Goal: Information Seeking & Learning: Check status

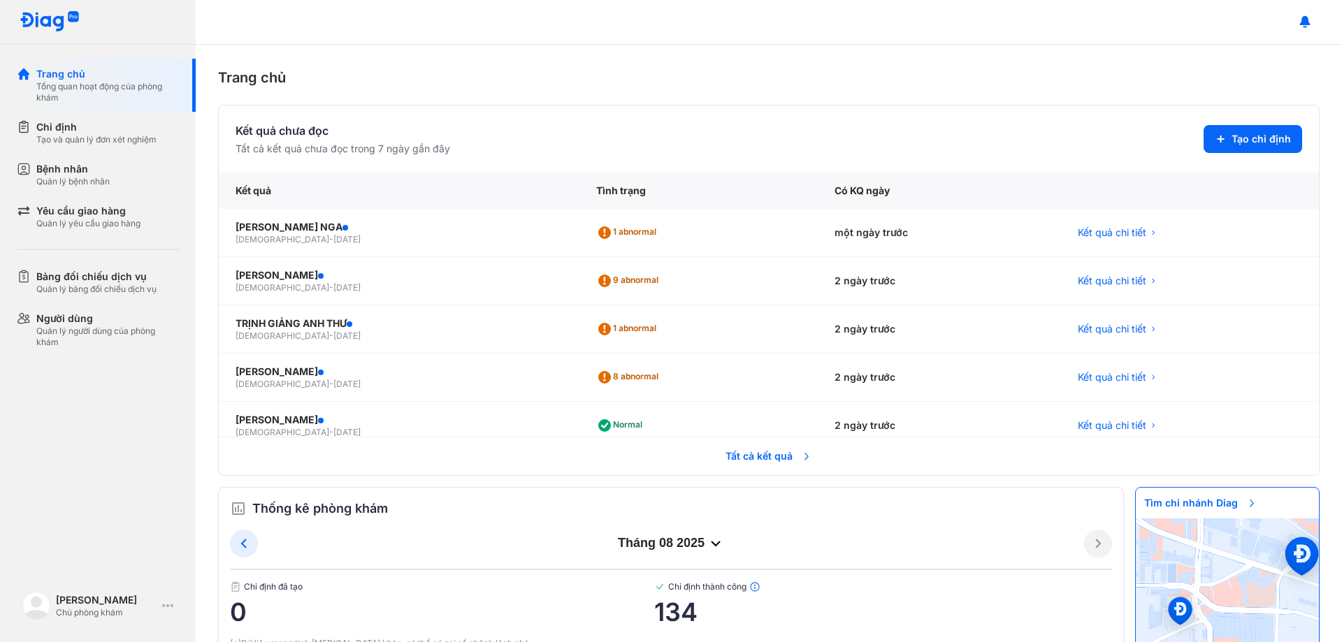
click at [774, 458] on span "Tất cả kết quả" at bounding box center [768, 456] width 103 height 31
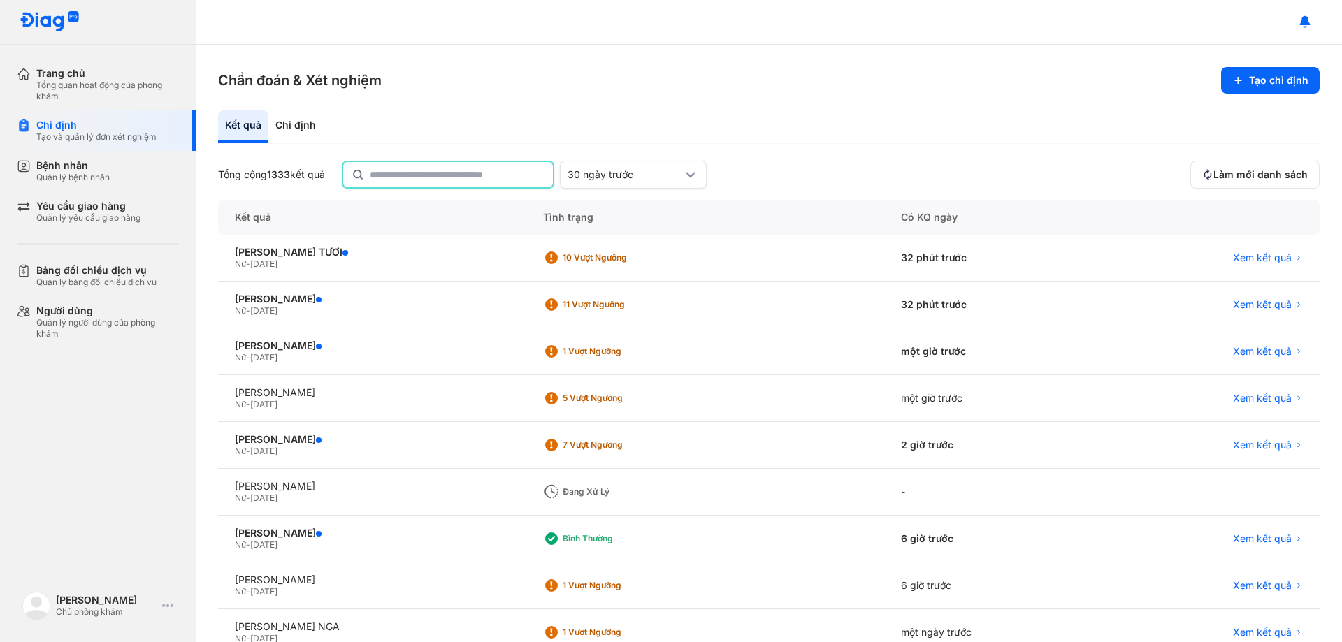
click at [477, 183] on input "text" at bounding box center [457, 174] width 175 height 25
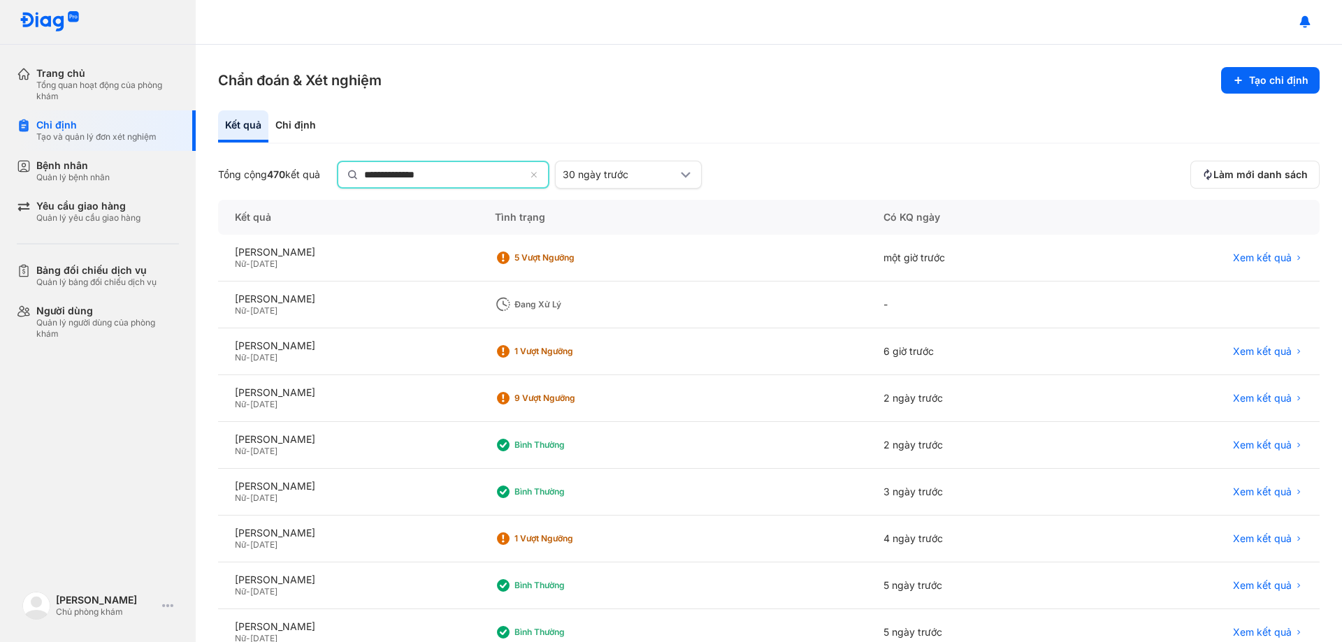
type input "**********"
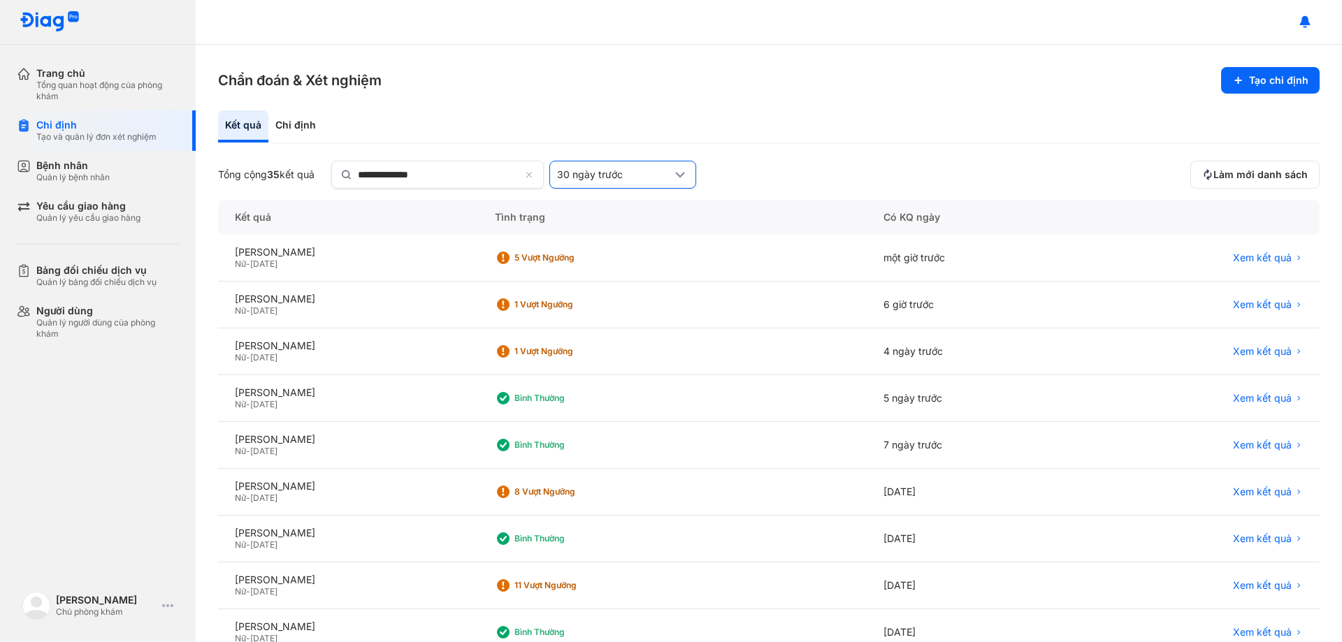
click at [651, 164] on div "30 ngày trước" at bounding box center [622, 175] width 147 height 28
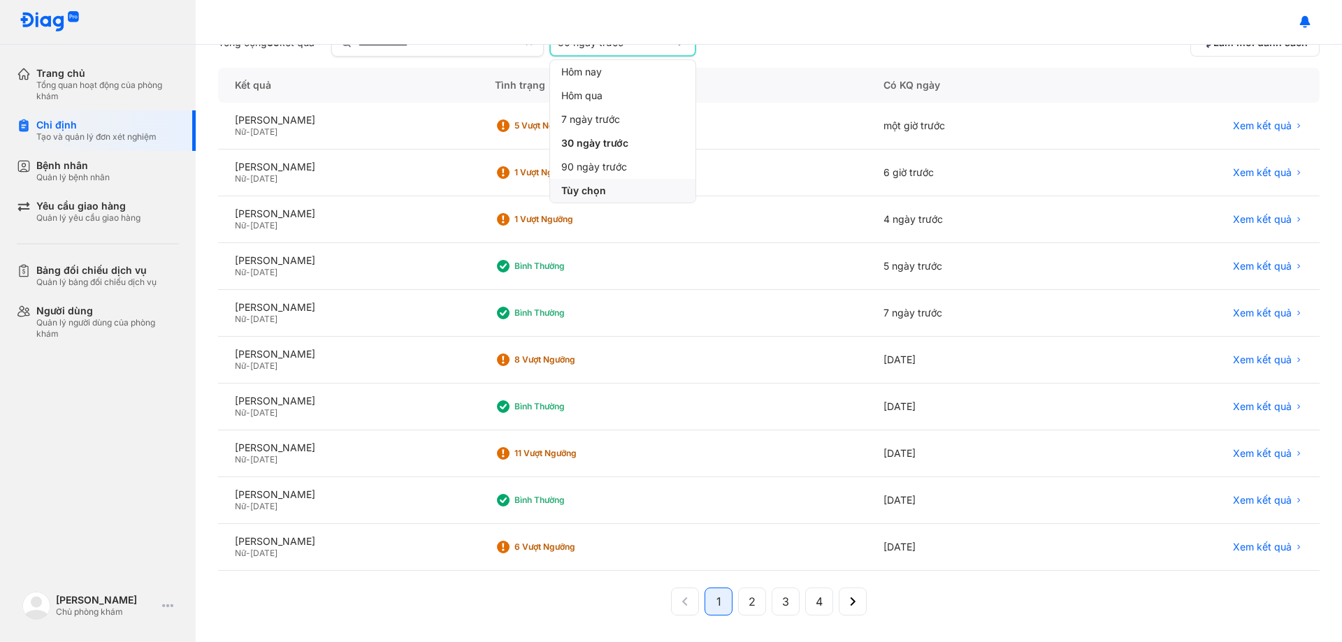
scroll to position [133, 0]
click at [606, 194] on span "Tùy chọn" at bounding box center [583, 189] width 45 height 13
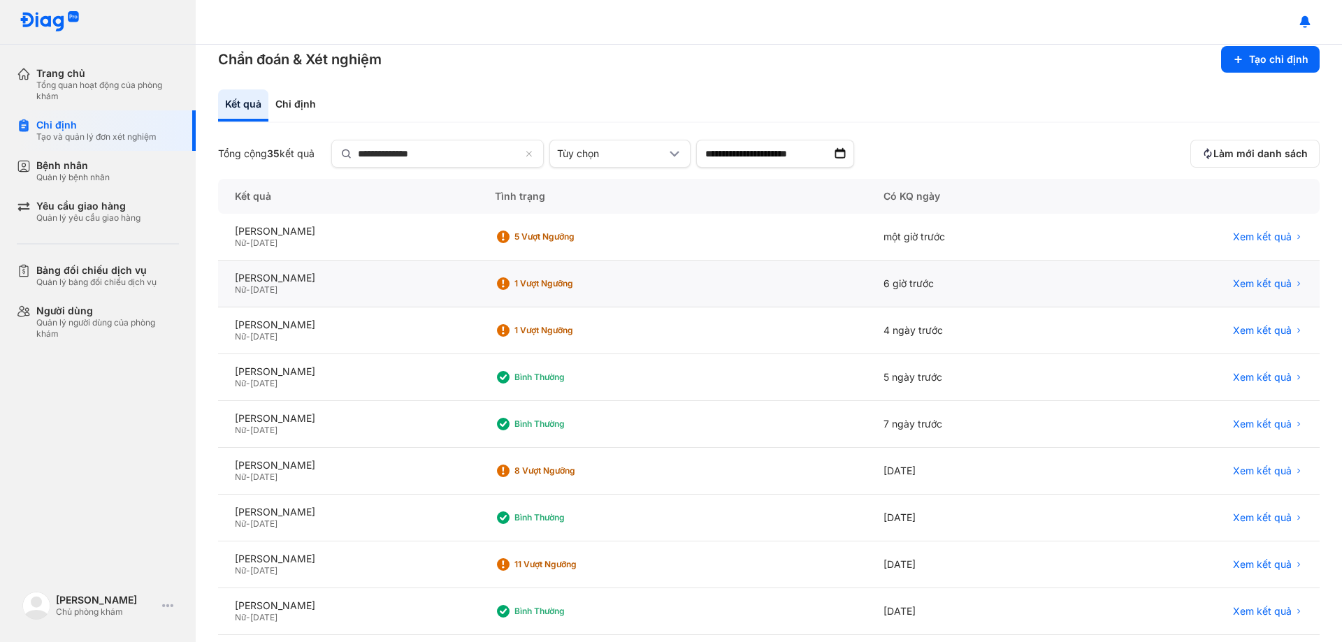
scroll to position [0, 0]
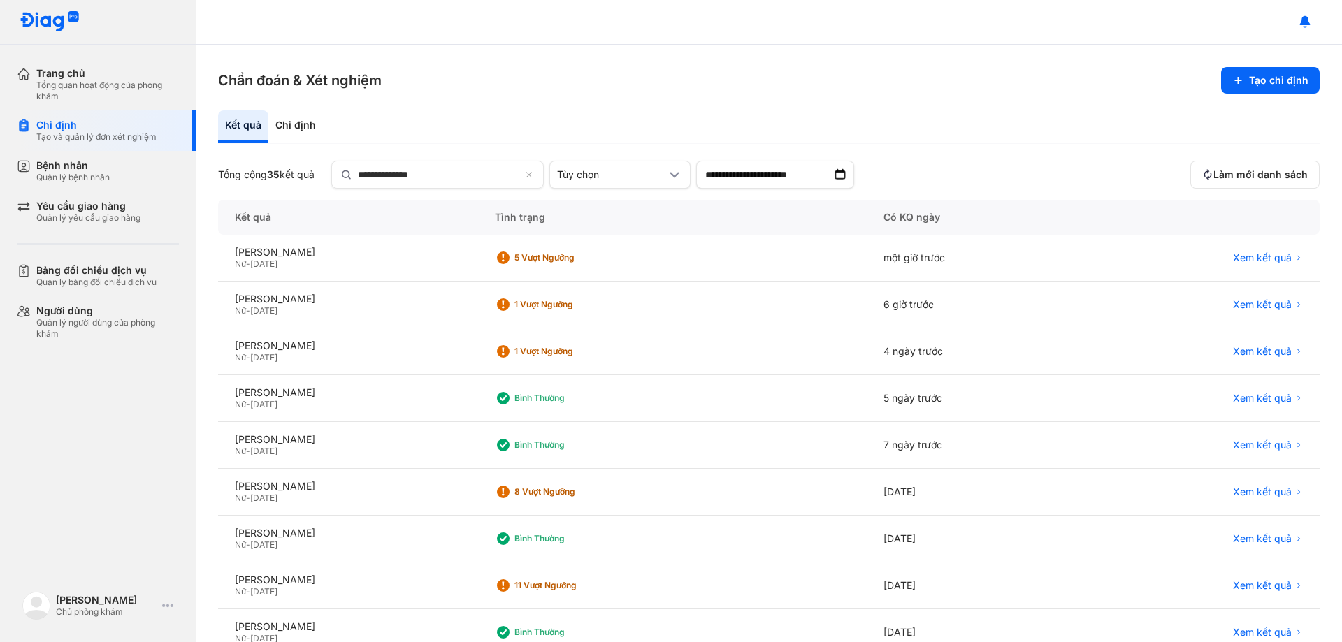
click at [847, 173] on img at bounding box center [840, 175] width 14 height 14
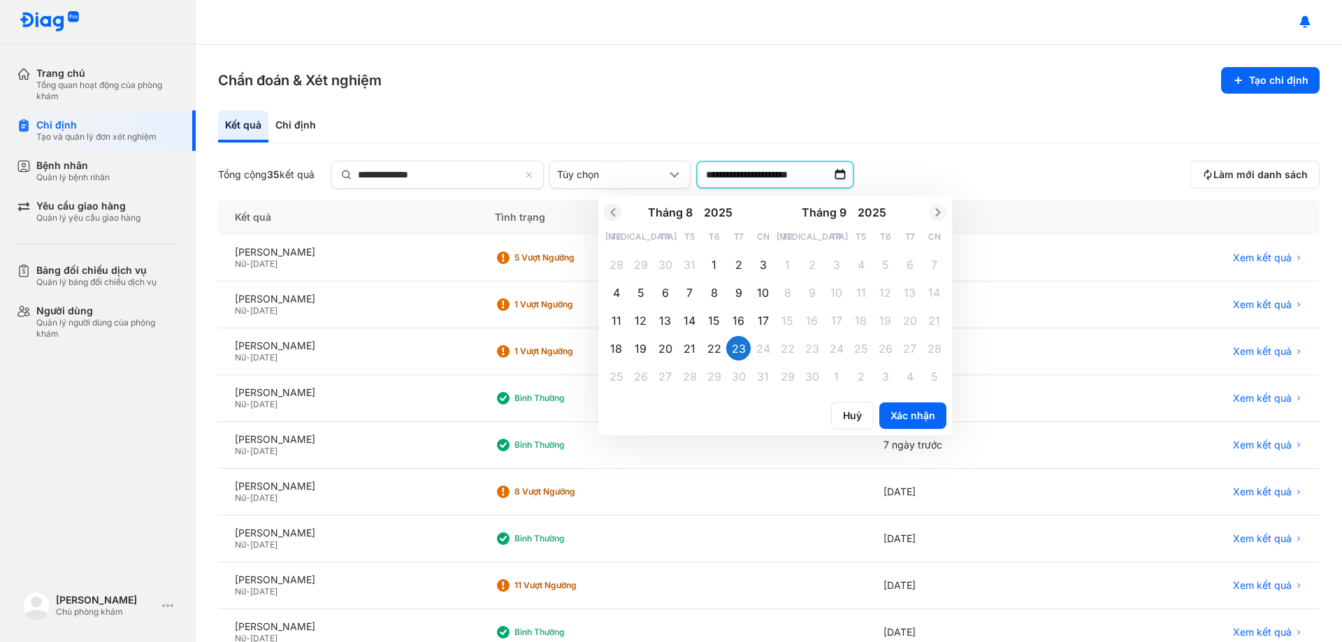
click at [615, 214] on icon "Previous month" at bounding box center [612, 212] width 5 height 8
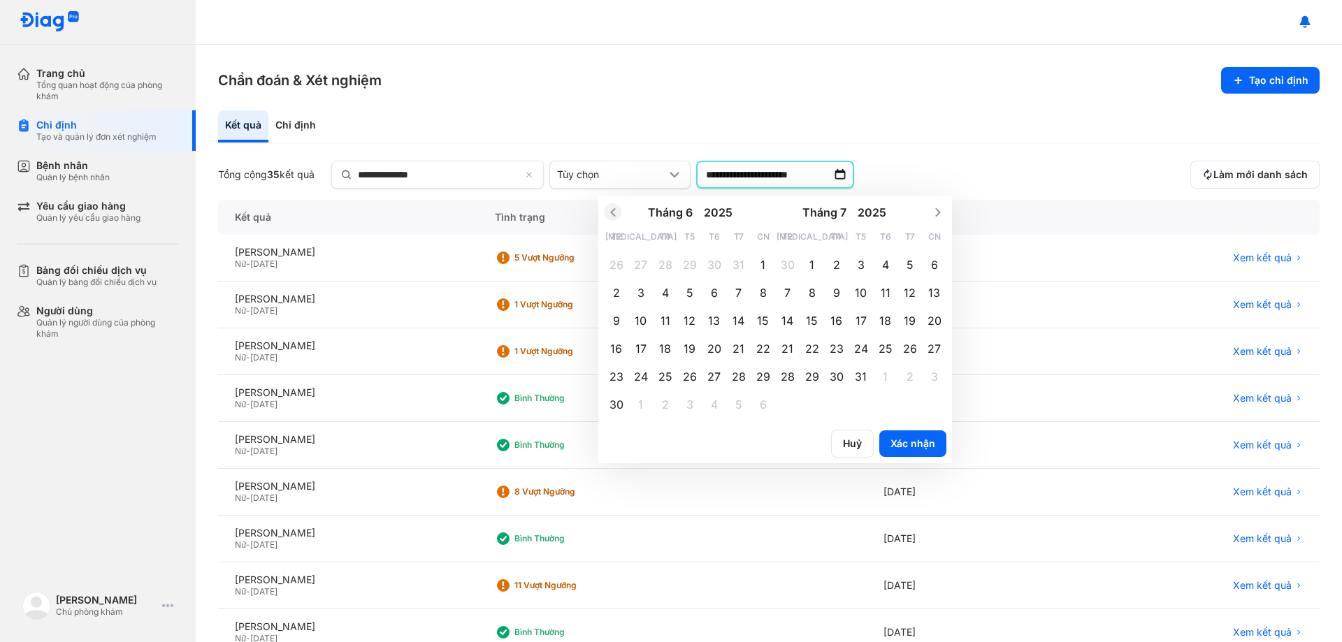
click at [615, 214] on icon "Previous month" at bounding box center [612, 212] width 5 height 8
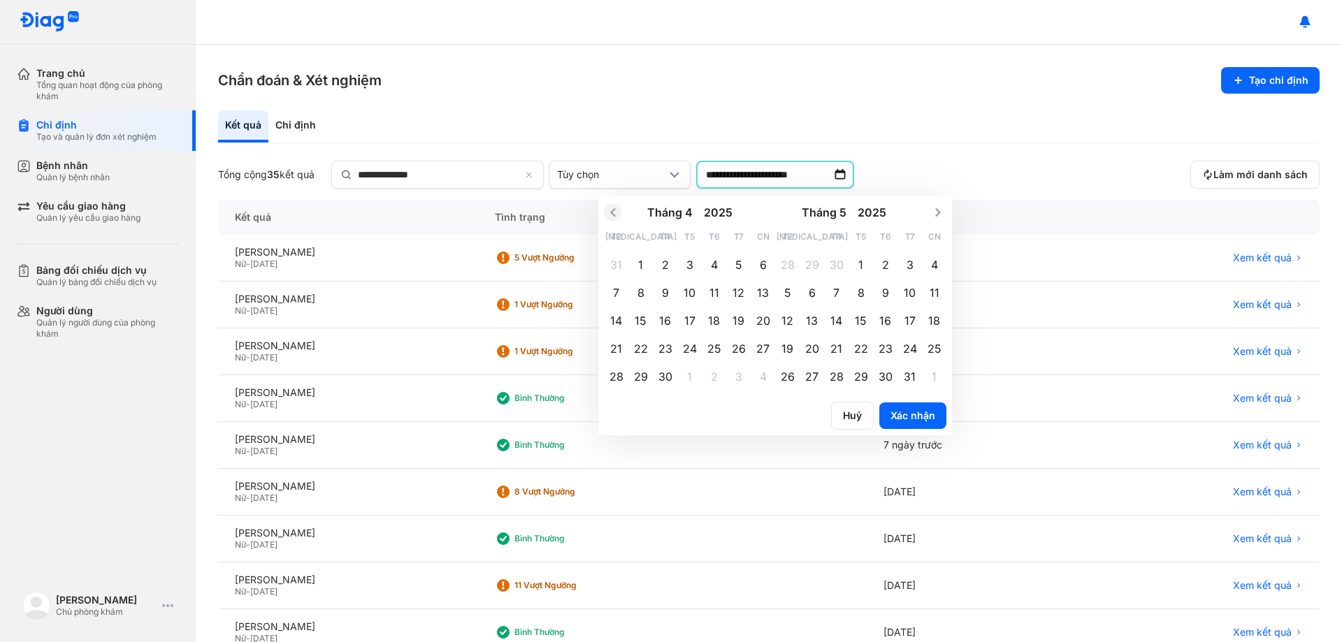
click at [615, 214] on icon "Previous month" at bounding box center [612, 212] width 5 height 8
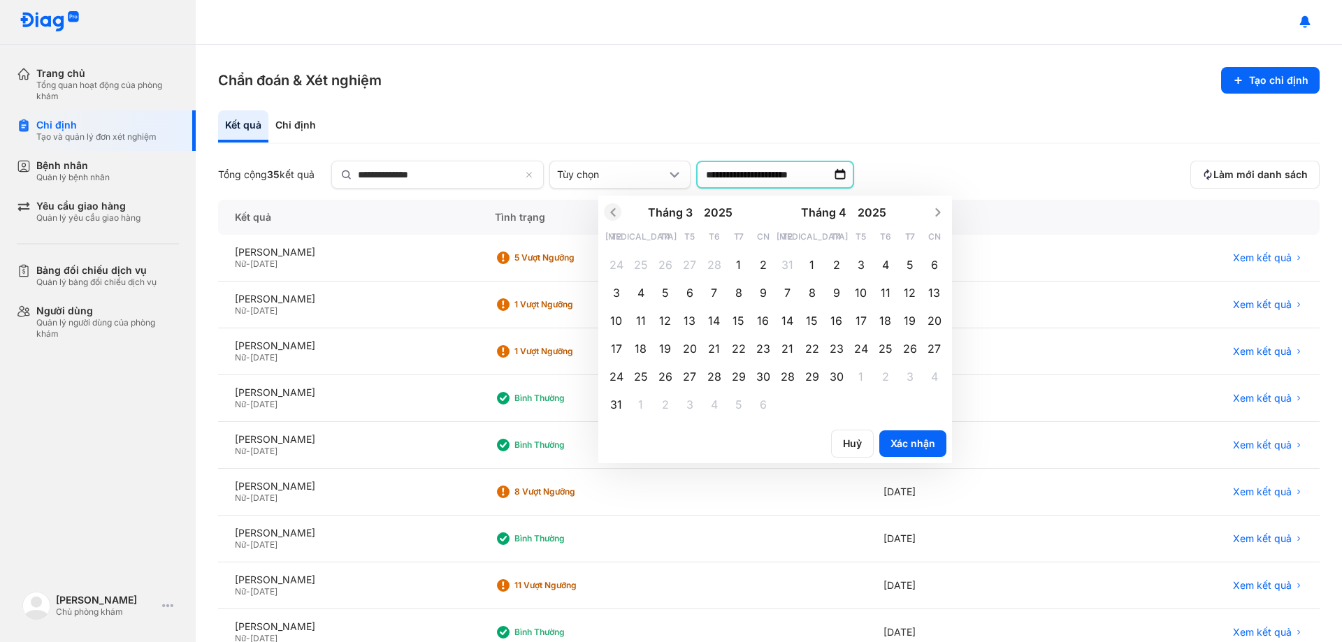
click at [615, 214] on icon "Previous month" at bounding box center [612, 212] width 5 height 8
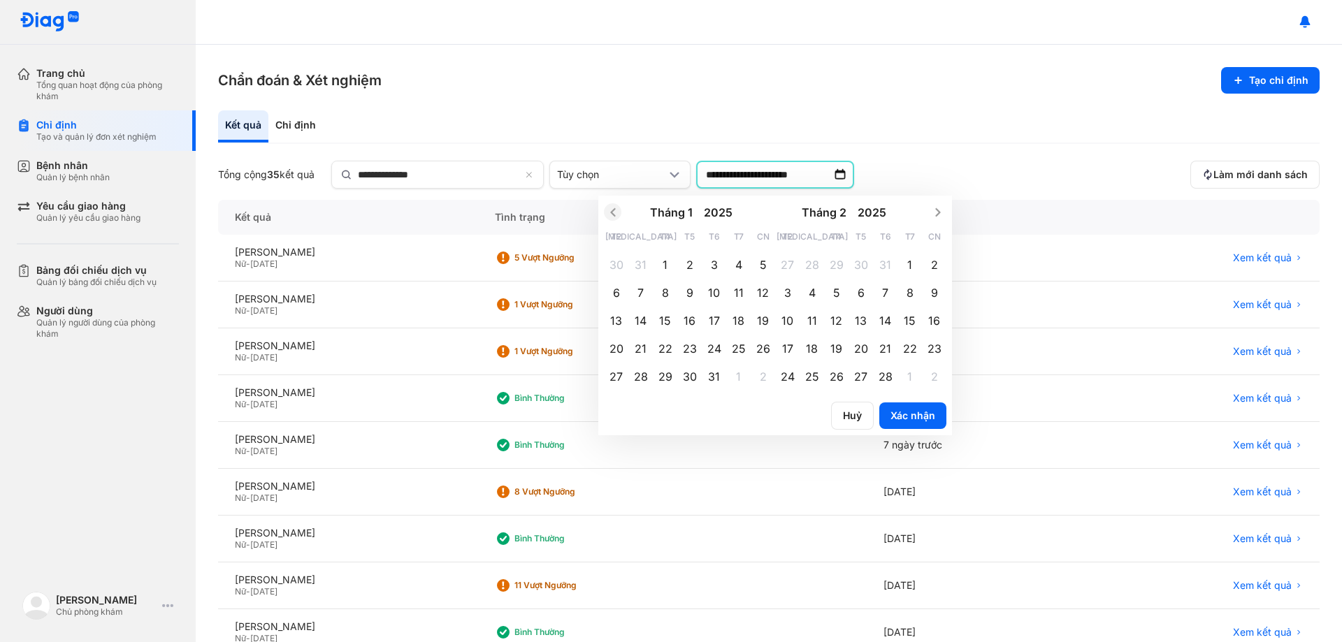
click at [615, 214] on icon "Previous month" at bounding box center [612, 212] width 5 height 8
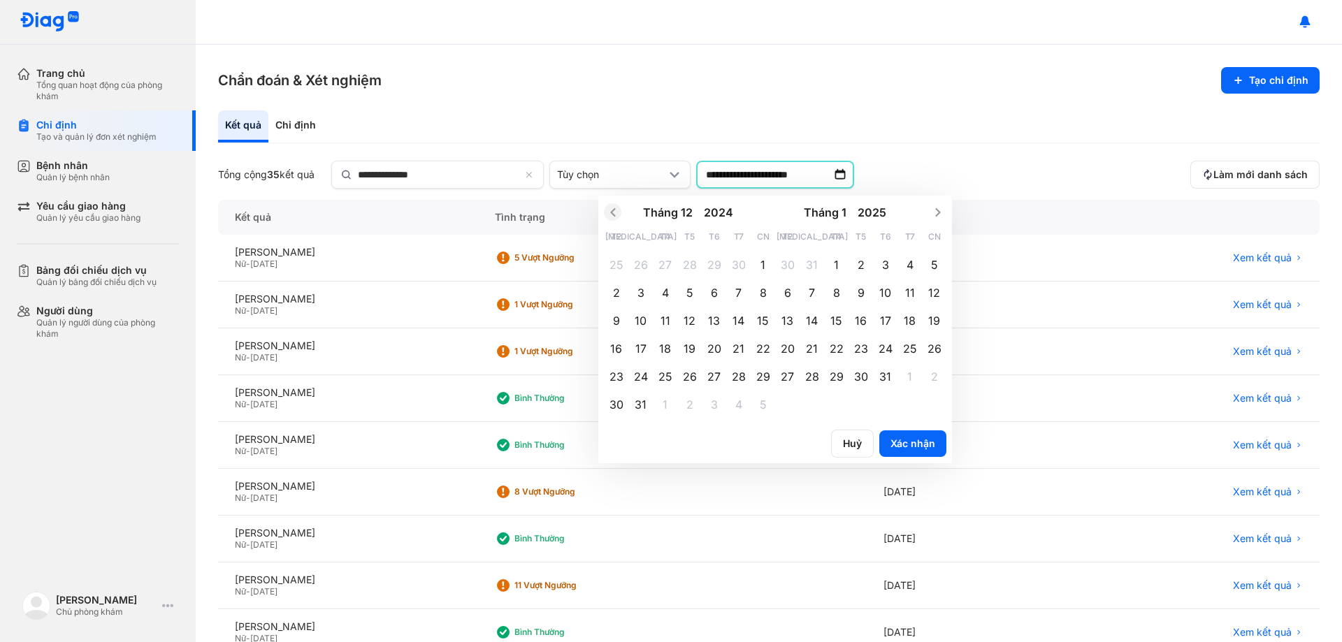
click at [618, 212] on icon "Previous month" at bounding box center [613, 212] width 14 height 14
click at [716, 263] on div "1" at bounding box center [714, 264] width 24 height 24
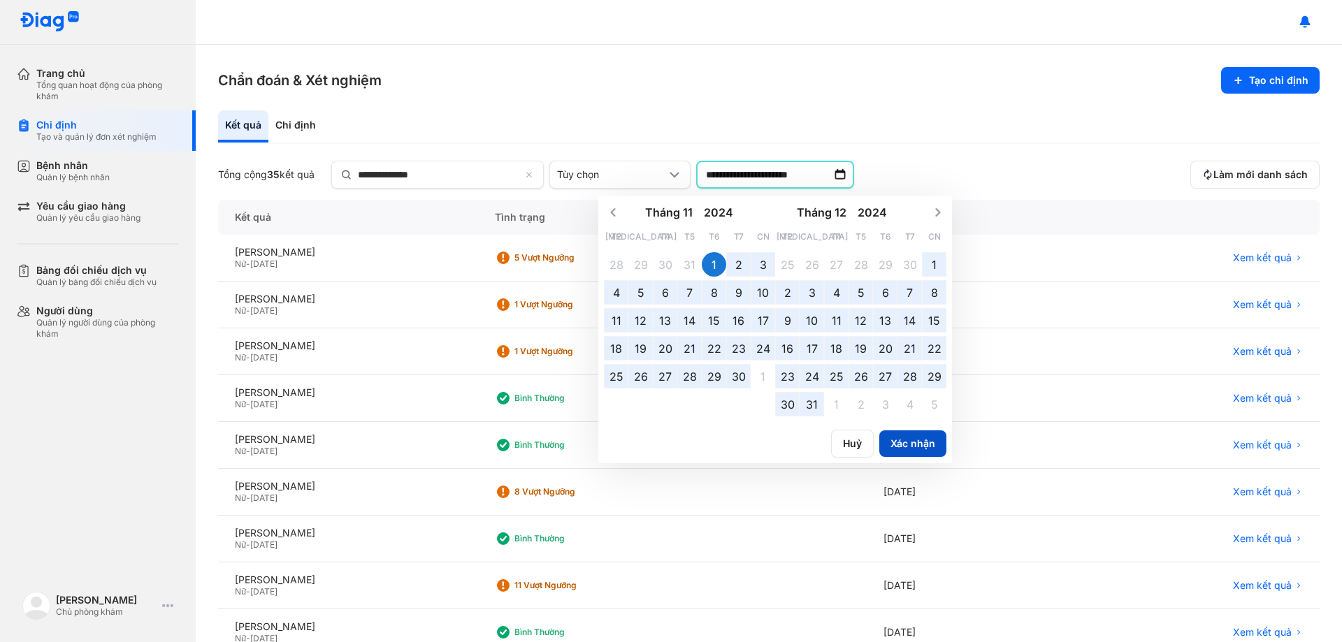
click at [920, 442] on button "Xác nhận" at bounding box center [912, 443] width 67 height 27
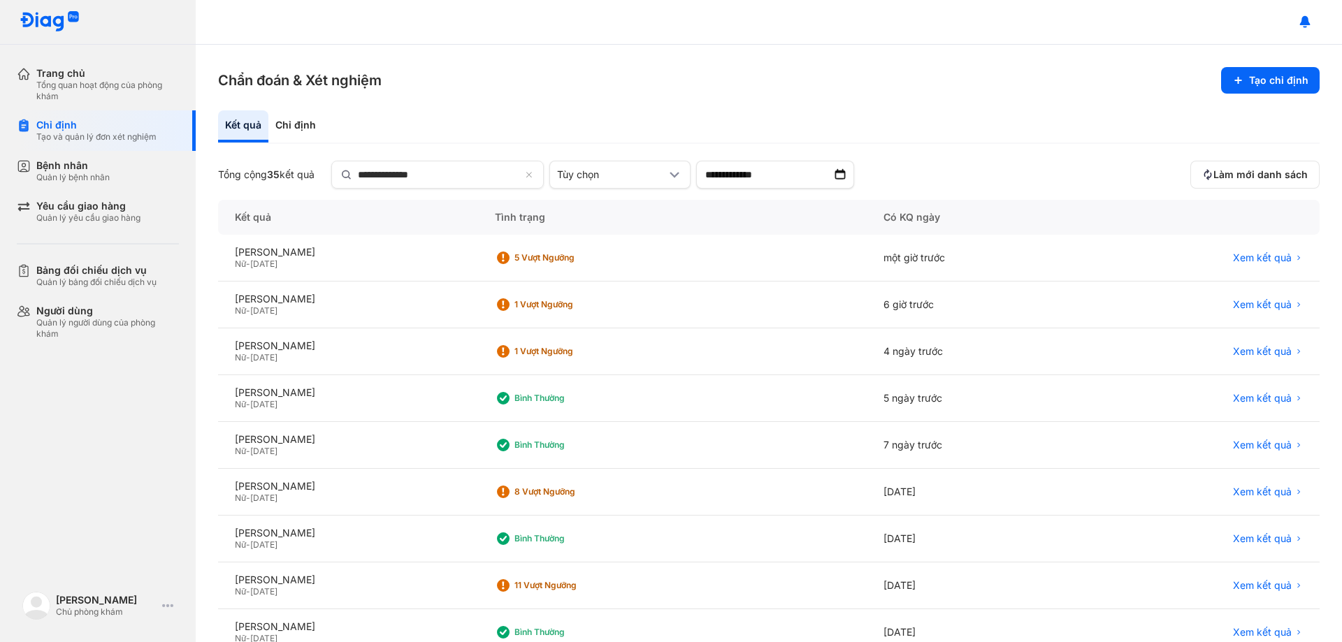
click at [841, 180] on img at bounding box center [840, 175] width 14 height 14
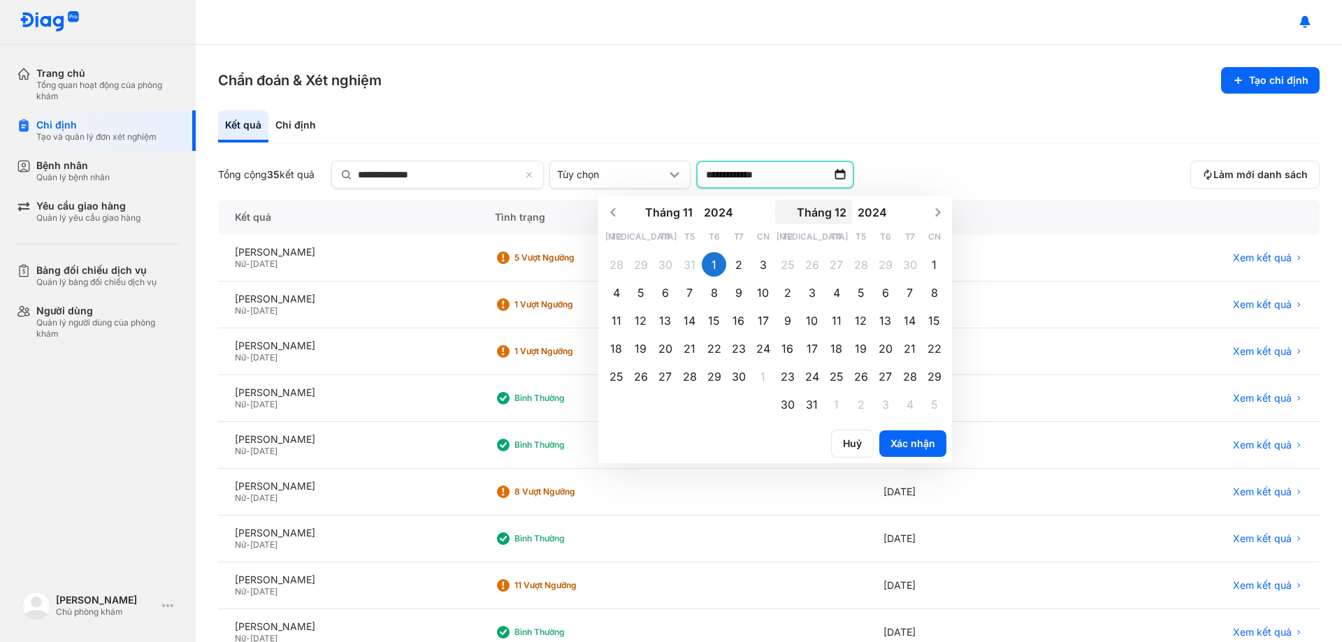
click at [843, 212] on button "Tháng 12" at bounding box center [813, 212] width 77 height 24
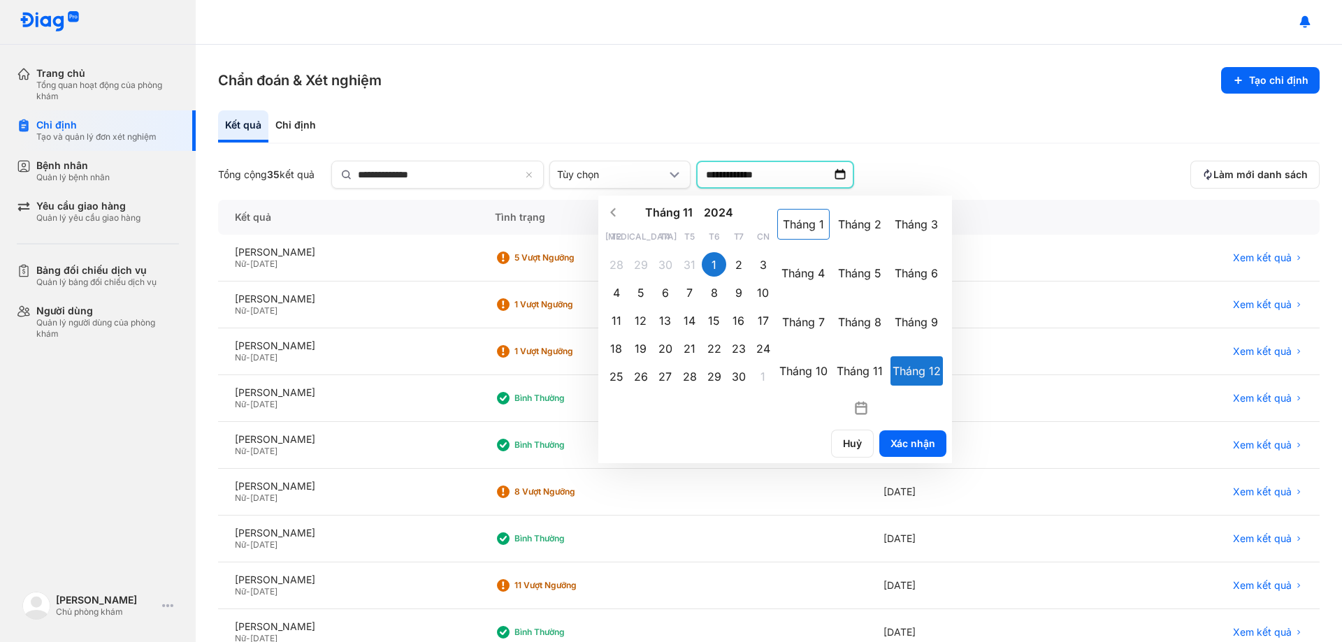
click at [816, 226] on div "Tháng 1" at bounding box center [803, 224] width 52 height 31
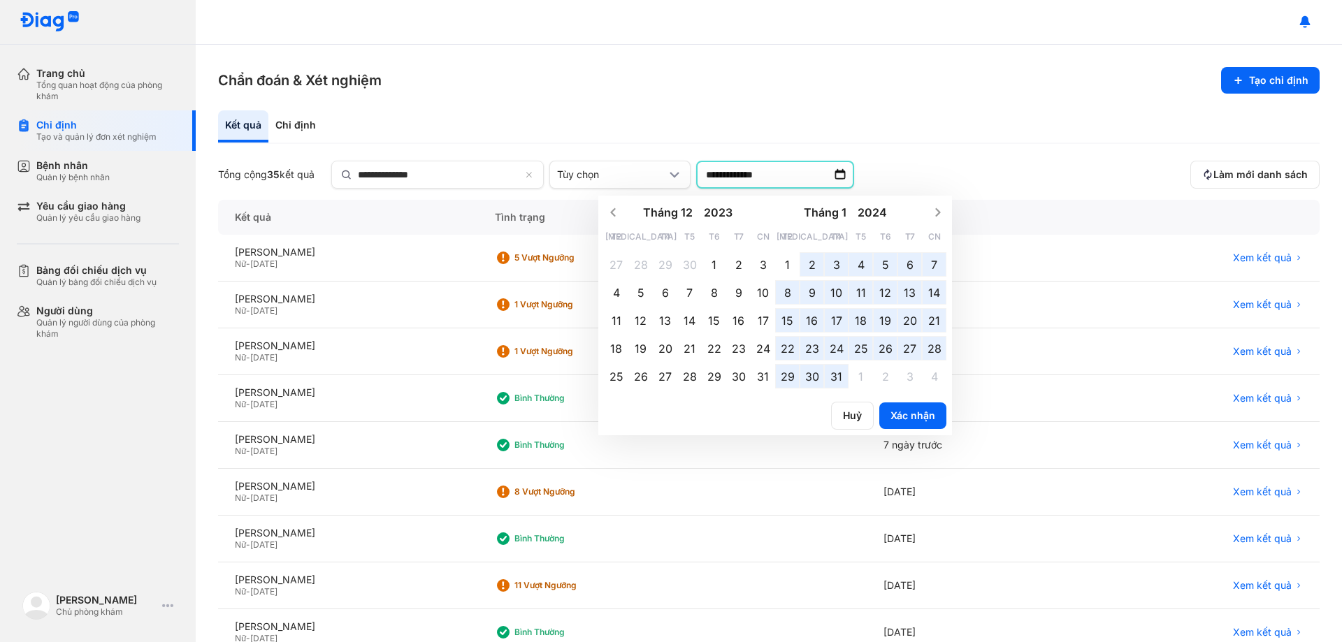
click at [797, 262] on div "1" at bounding box center [787, 264] width 24 height 24
click at [914, 414] on button "Xác nhận" at bounding box center [912, 416] width 67 height 27
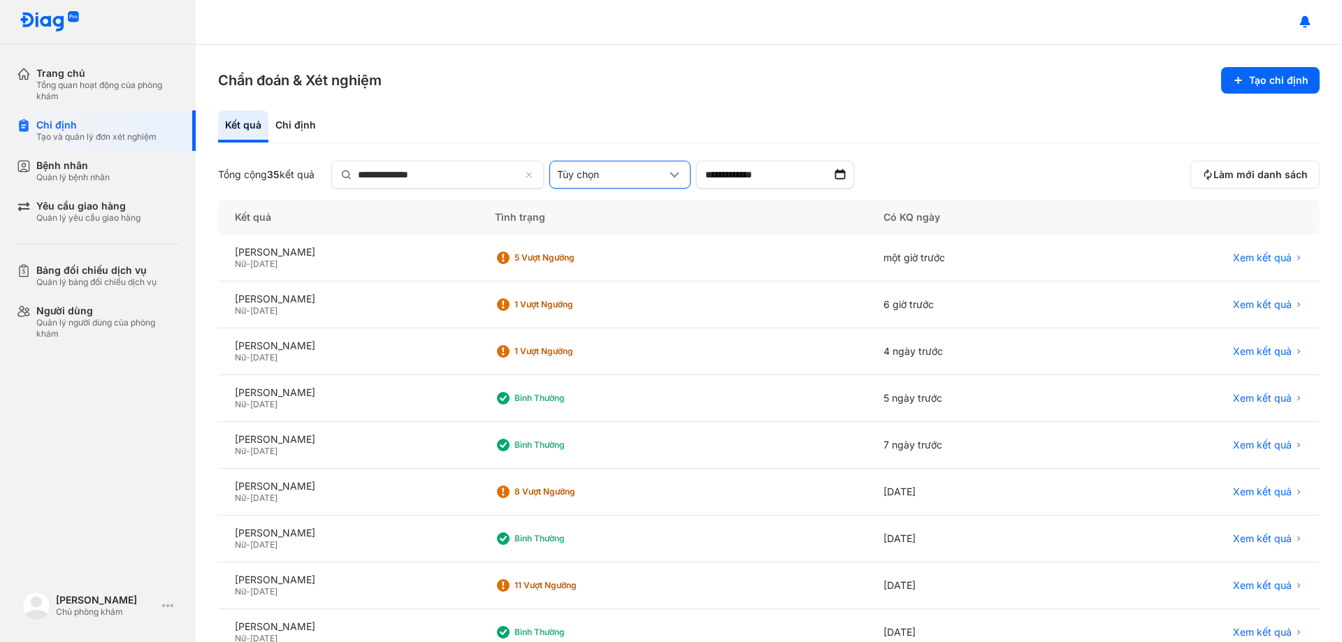
click at [655, 180] on div "Tùy chọn" at bounding box center [611, 174] width 109 height 13
click at [798, 109] on div "**********" at bounding box center [769, 344] width 1146 height 598
click at [842, 176] on img at bounding box center [840, 175] width 14 height 14
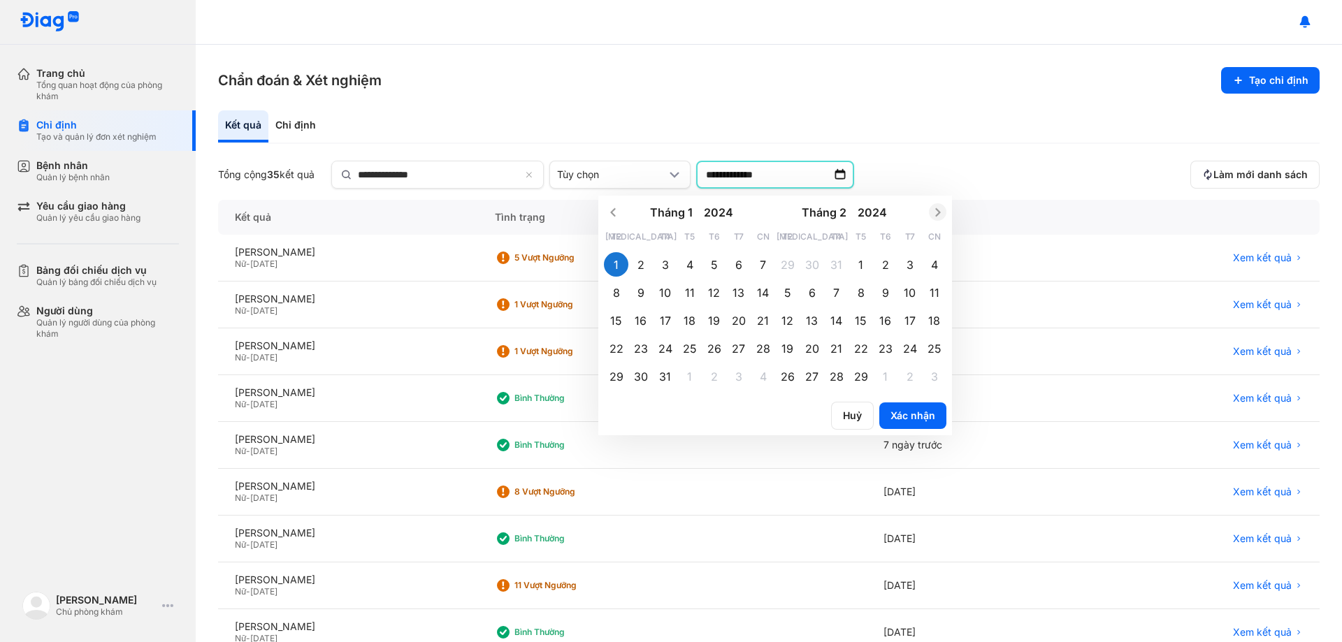
click at [941, 215] on icon "Next month" at bounding box center [938, 212] width 14 height 14
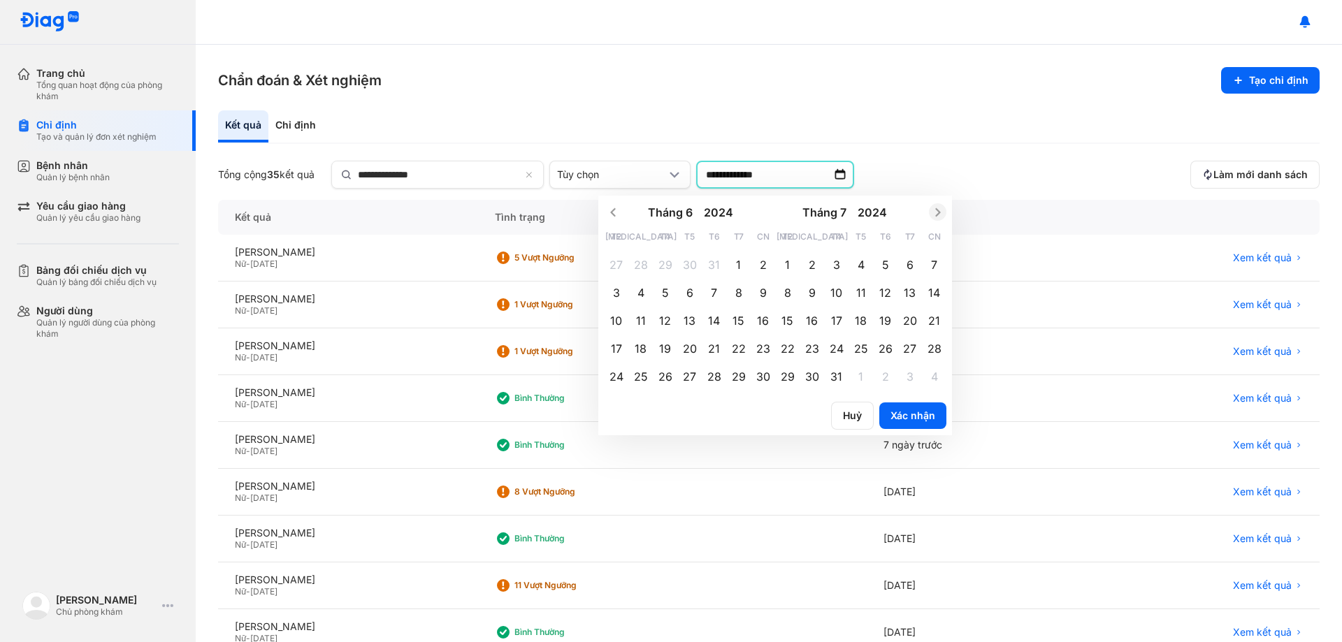
click at [941, 215] on icon "Next month" at bounding box center [938, 212] width 14 height 14
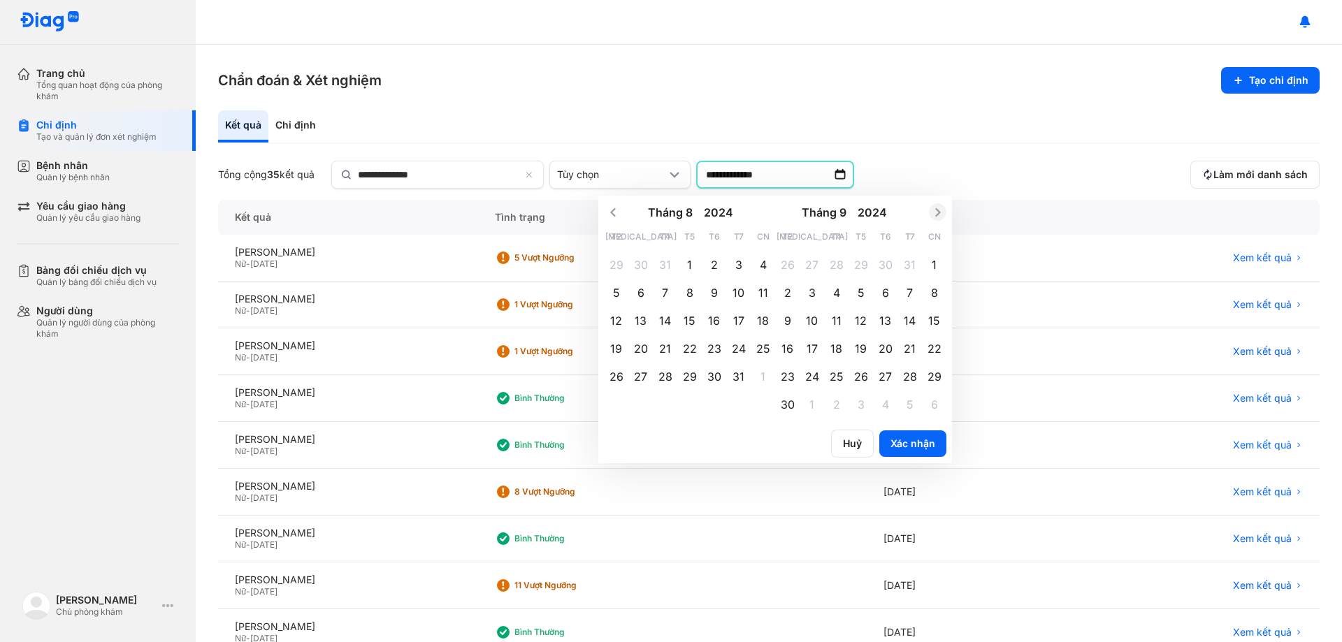
click at [941, 215] on icon "Next month" at bounding box center [938, 212] width 14 height 14
click at [609, 213] on span "Previous month" at bounding box center [612, 211] width 17 height 17
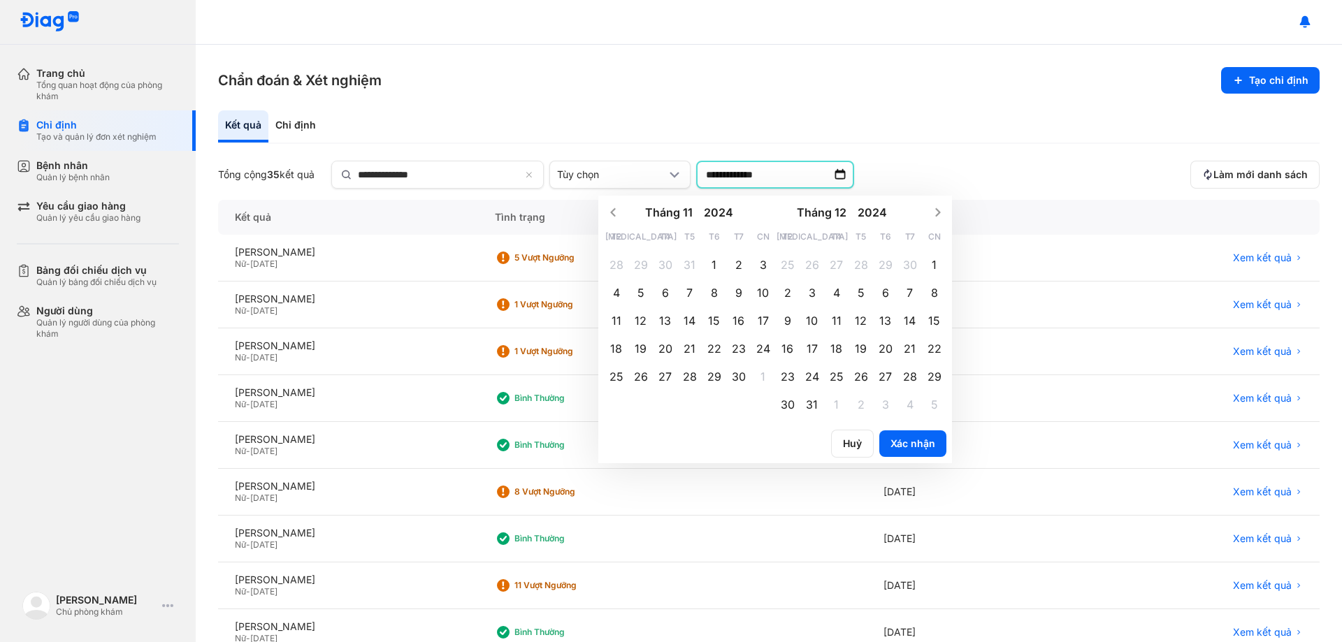
click at [716, 265] on div "1" at bounding box center [714, 264] width 24 height 24
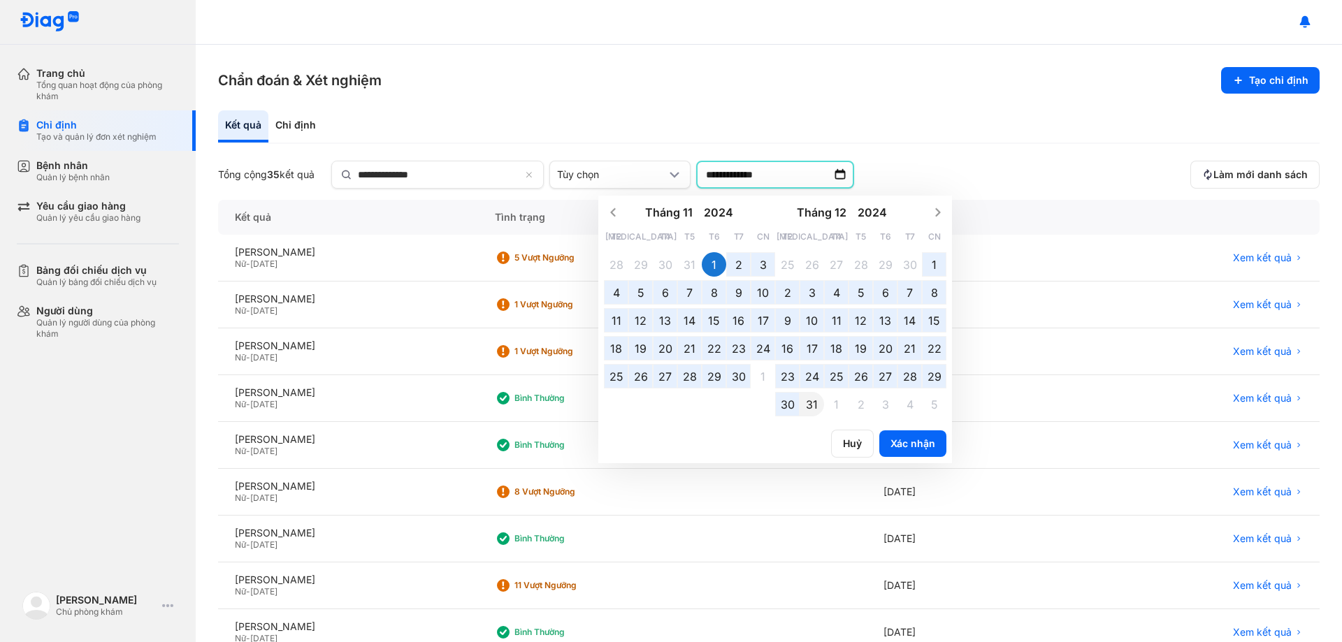
click at [824, 405] on div "31" at bounding box center [811, 404] width 24 height 24
click at [825, 213] on button "Tháng 12" at bounding box center [813, 212] width 77 height 24
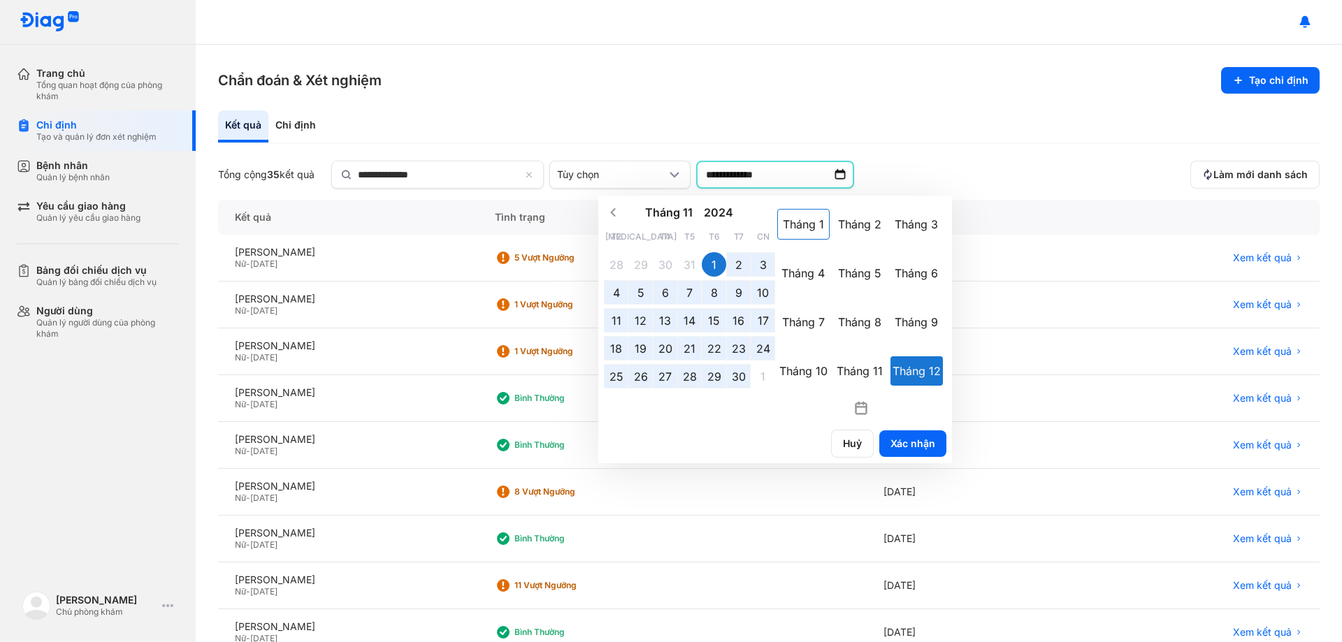
click at [807, 228] on div "Tháng 1" at bounding box center [803, 224] width 52 height 31
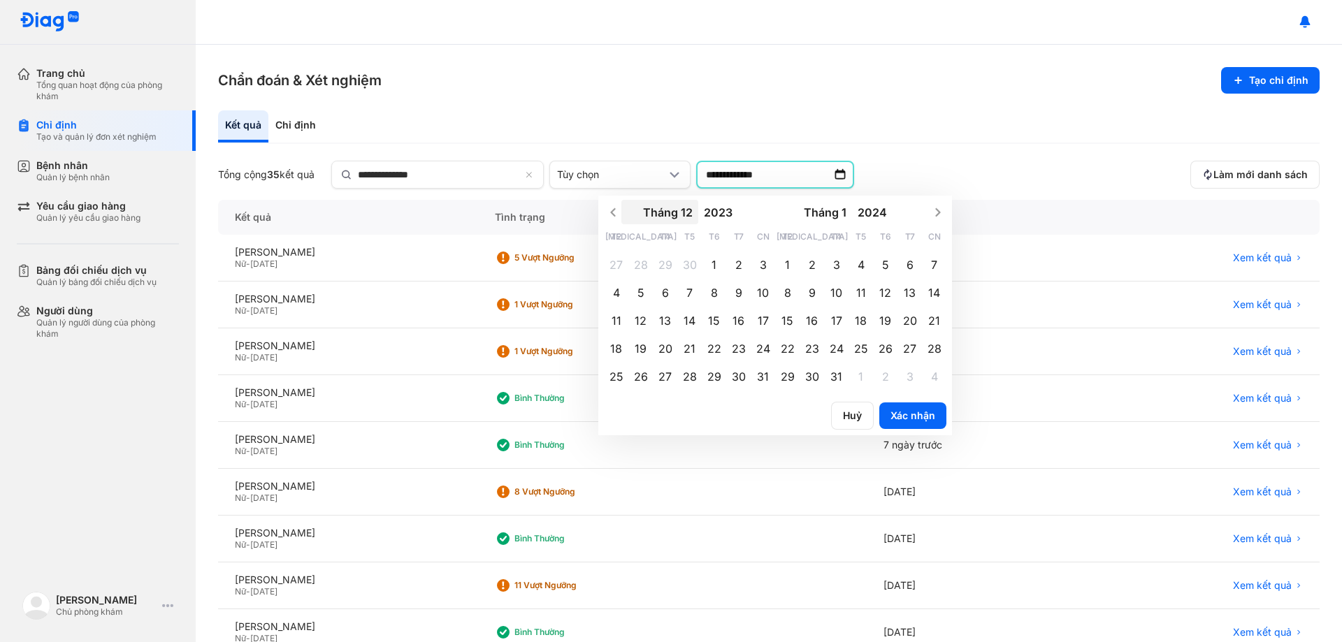
click at [683, 213] on button "Tháng 12" at bounding box center [659, 212] width 77 height 24
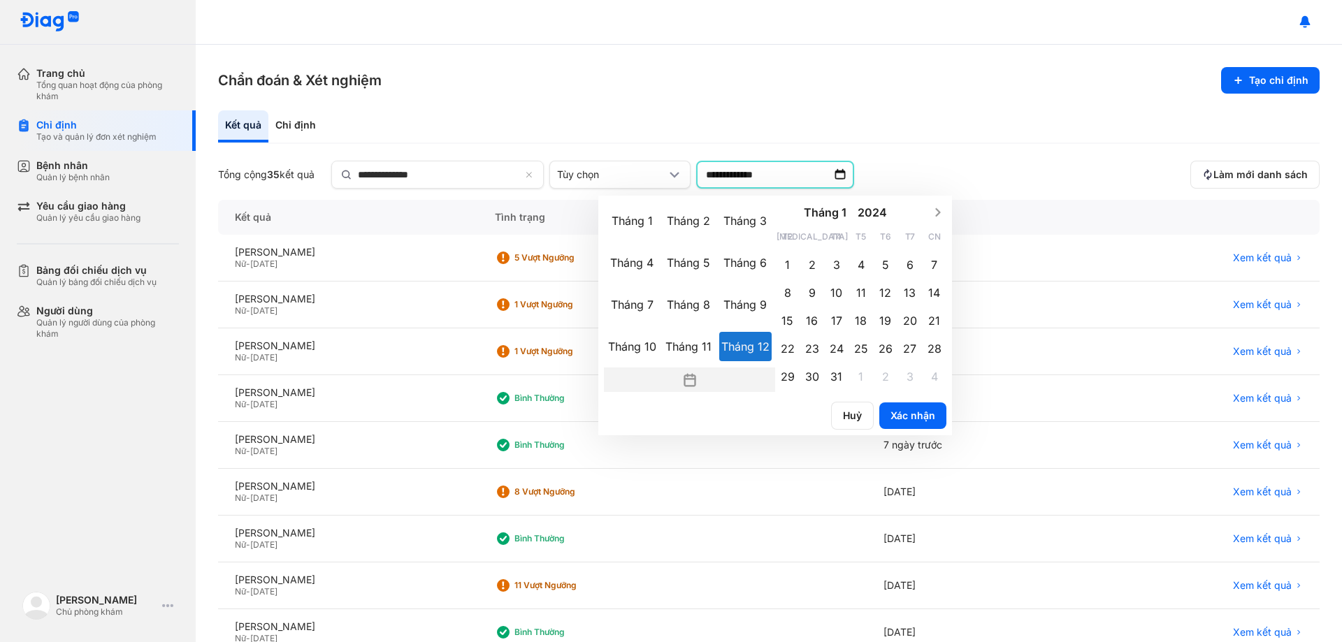
click at [697, 375] on icon "Toggle overlay" at bounding box center [690, 380] width 14 height 14
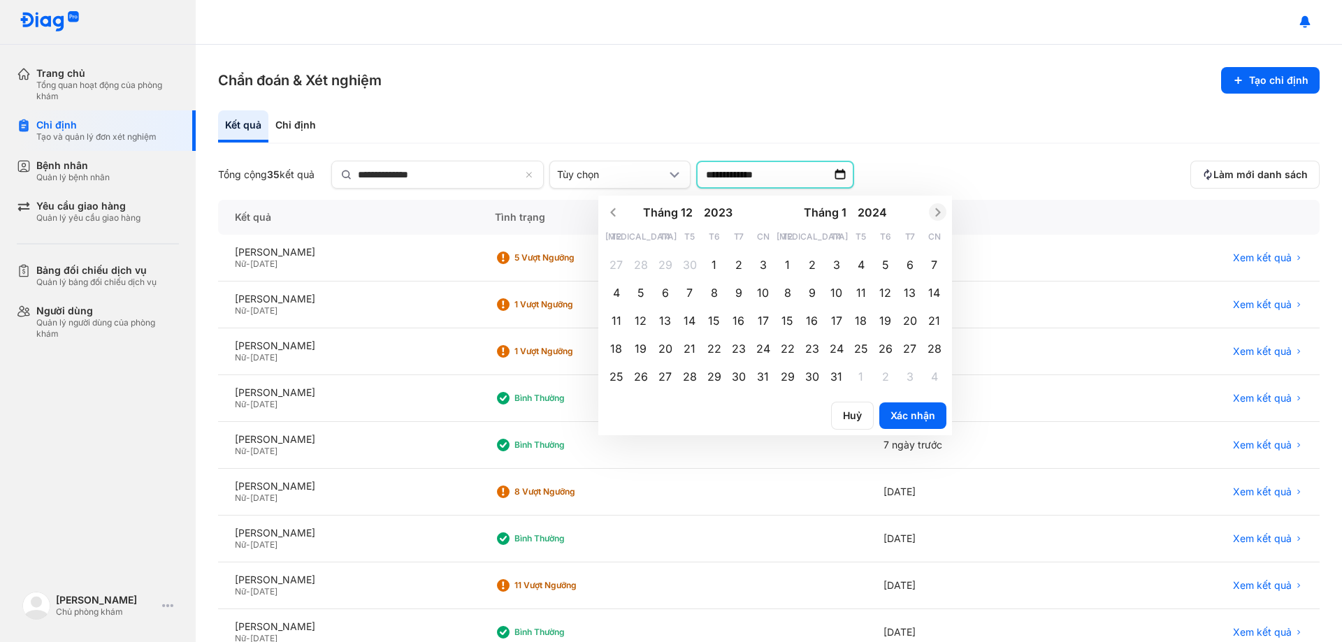
click at [940, 213] on icon "Next month" at bounding box center [937, 212] width 5 height 8
click at [625, 261] on div "1" at bounding box center [616, 264] width 24 height 24
click at [939, 213] on icon "Next month" at bounding box center [938, 212] width 14 height 14
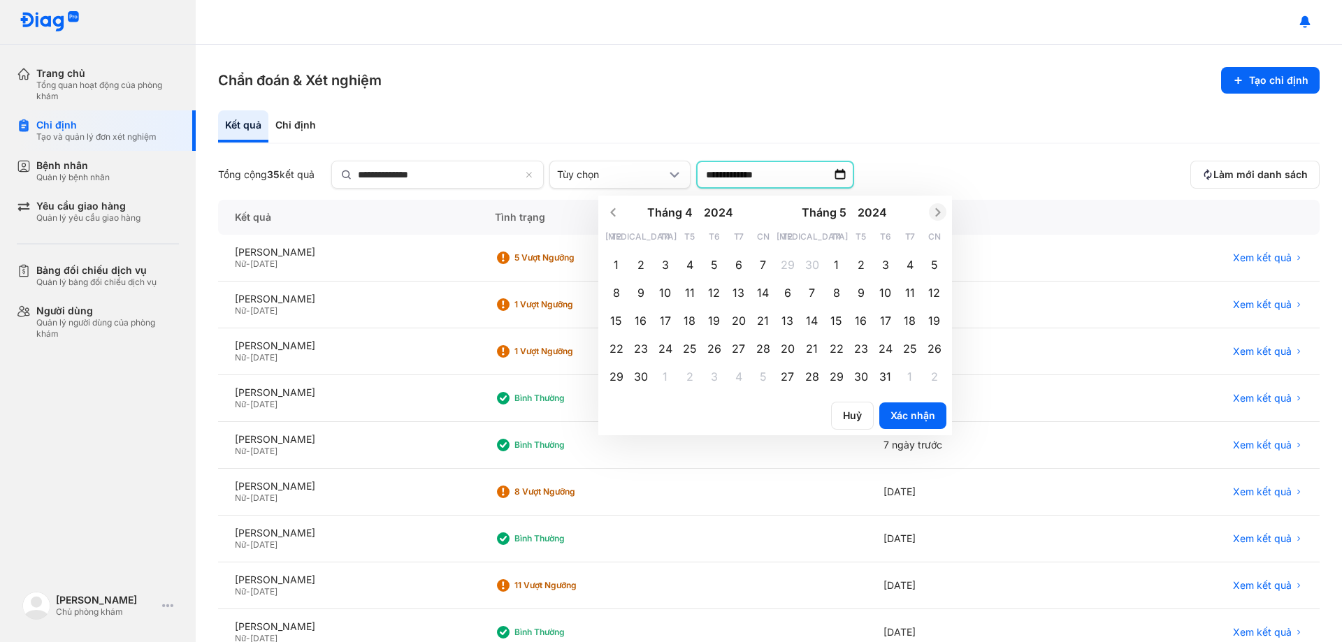
click at [939, 211] on icon "Next month" at bounding box center [938, 212] width 14 height 14
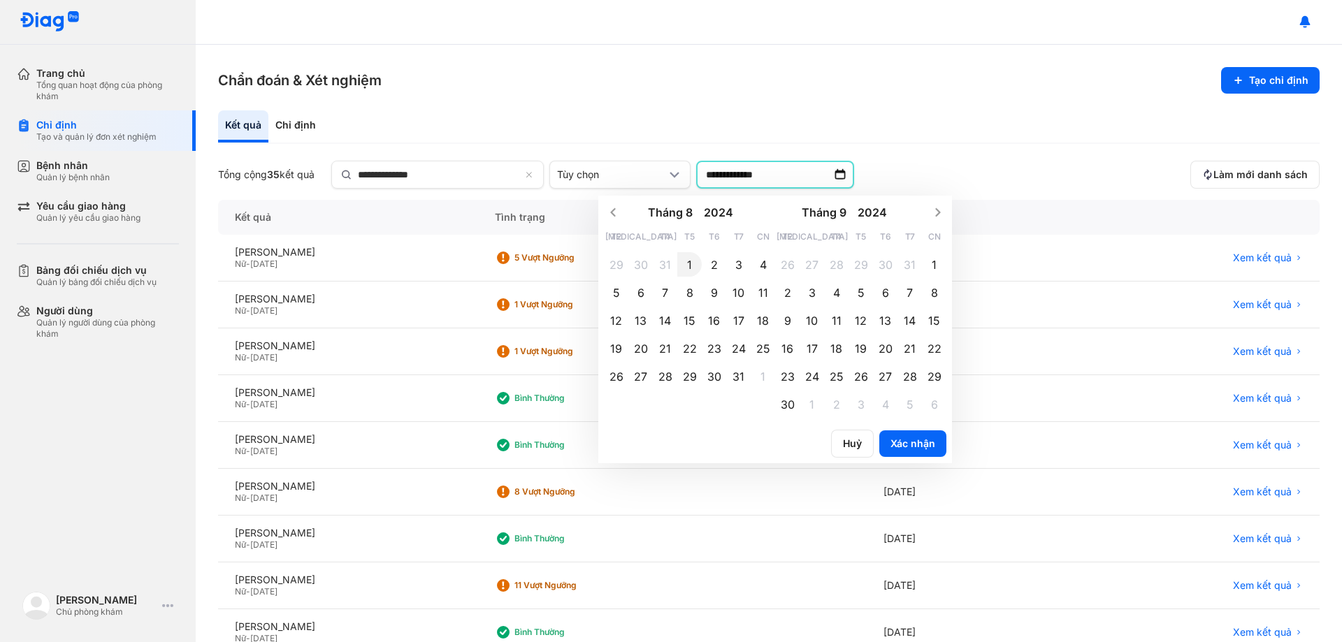
click at [692, 266] on span "1" at bounding box center [689, 264] width 5 height 15
click at [936, 215] on icon "Next month" at bounding box center [938, 212] width 14 height 14
click at [615, 211] on icon "Previous month" at bounding box center [612, 212] width 5 height 8
click at [692, 267] on span "1" at bounding box center [689, 264] width 5 height 15
click at [832, 213] on button "Tháng 9" at bounding box center [813, 212] width 77 height 24
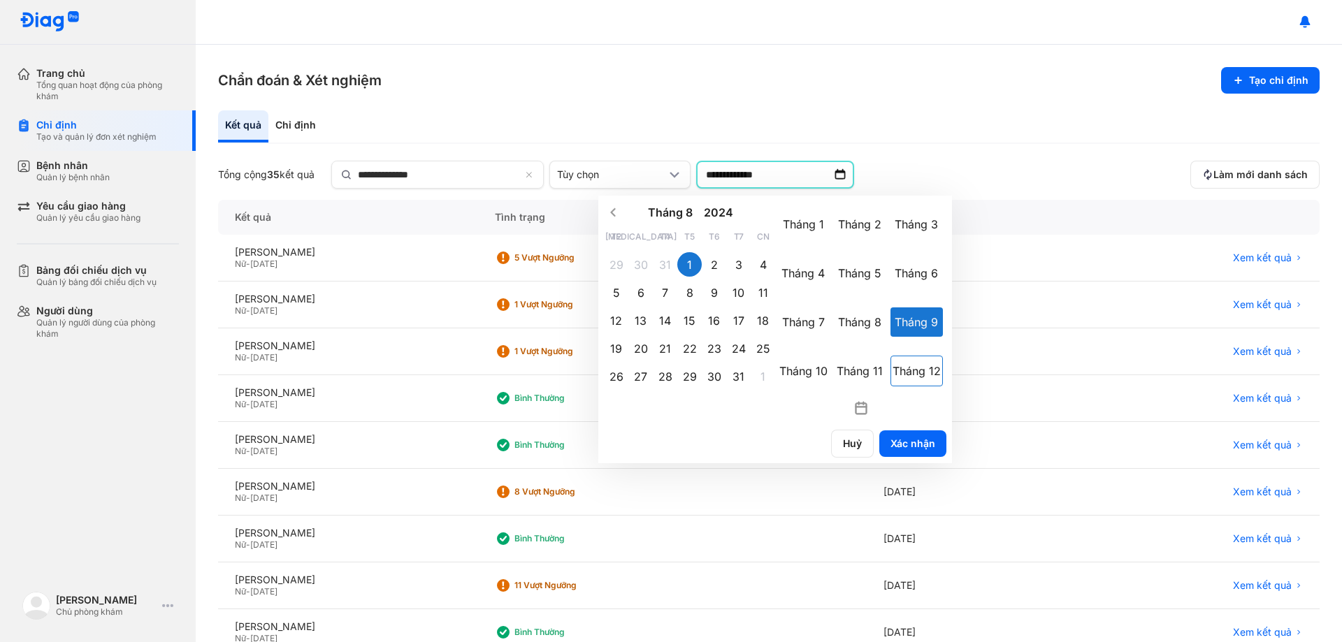
click at [916, 368] on div "Tháng 12" at bounding box center [916, 371] width 52 height 31
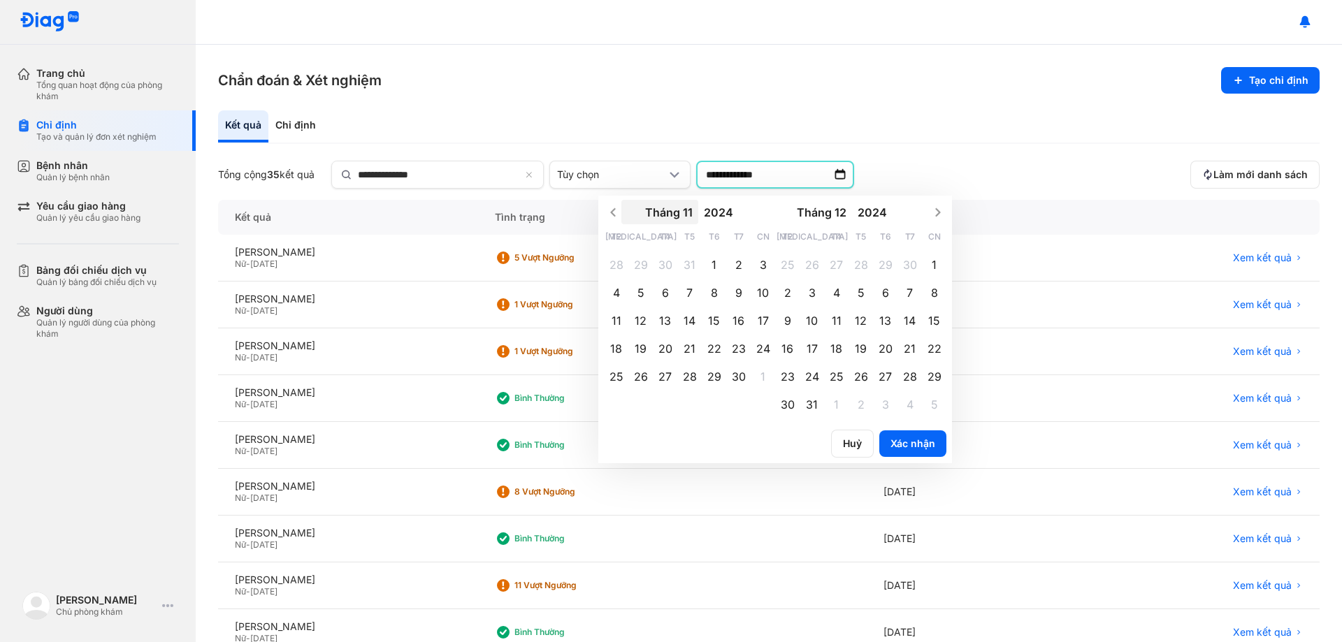
click at [682, 217] on button "Tháng 11" at bounding box center [659, 212] width 77 height 24
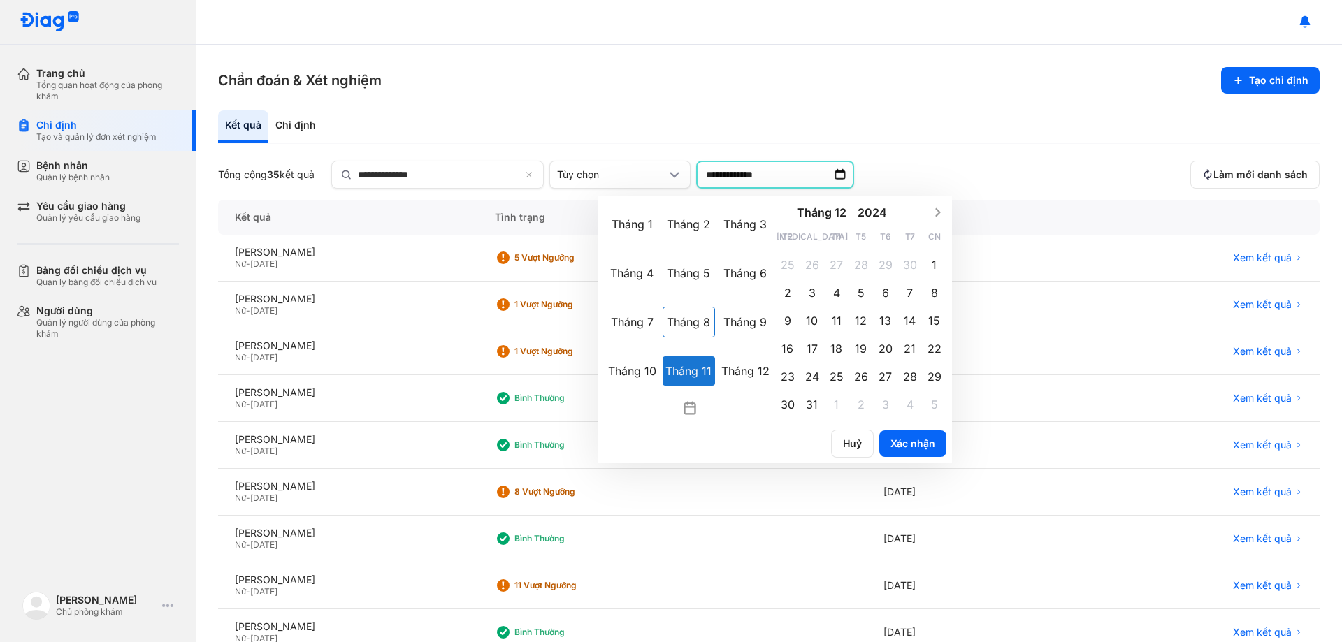
click at [683, 320] on div "Tháng 8" at bounding box center [689, 322] width 52 height 31
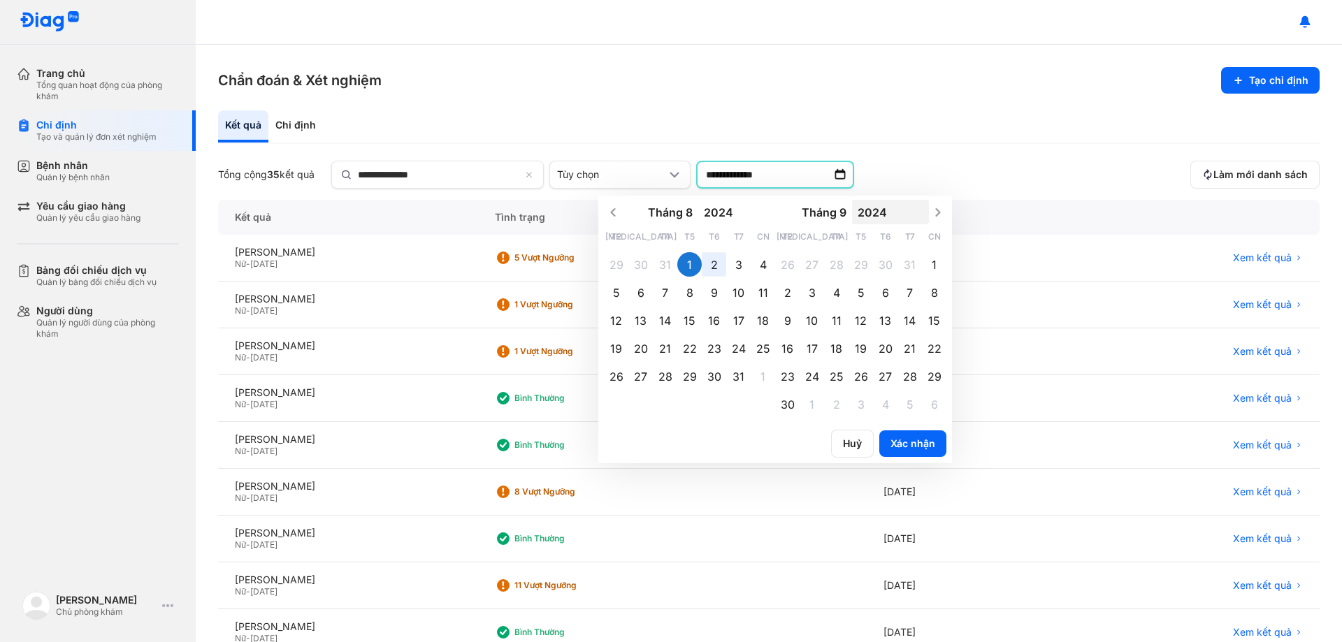
click at [895, 215] on button "2024" at bounding box center [890, 212] width 77 height 24
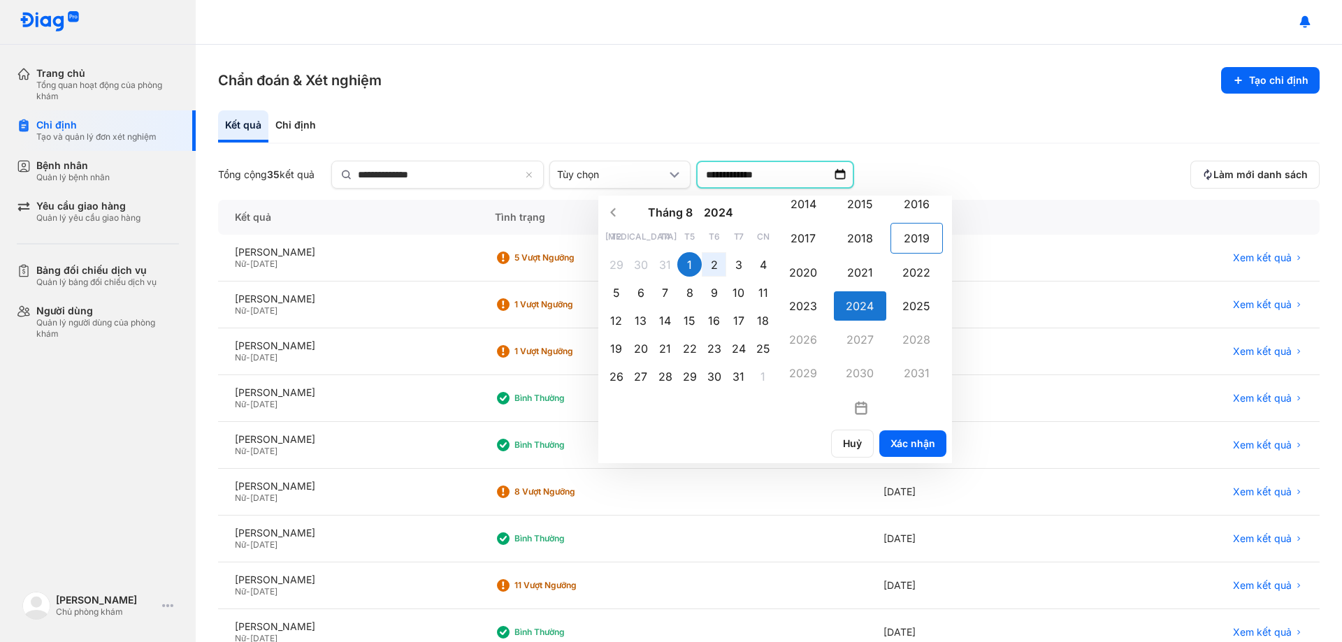
scroll to position [1287, 0]
click at [866, 307] on div "2024" at bounding box center [860, 305] width 52 height 29
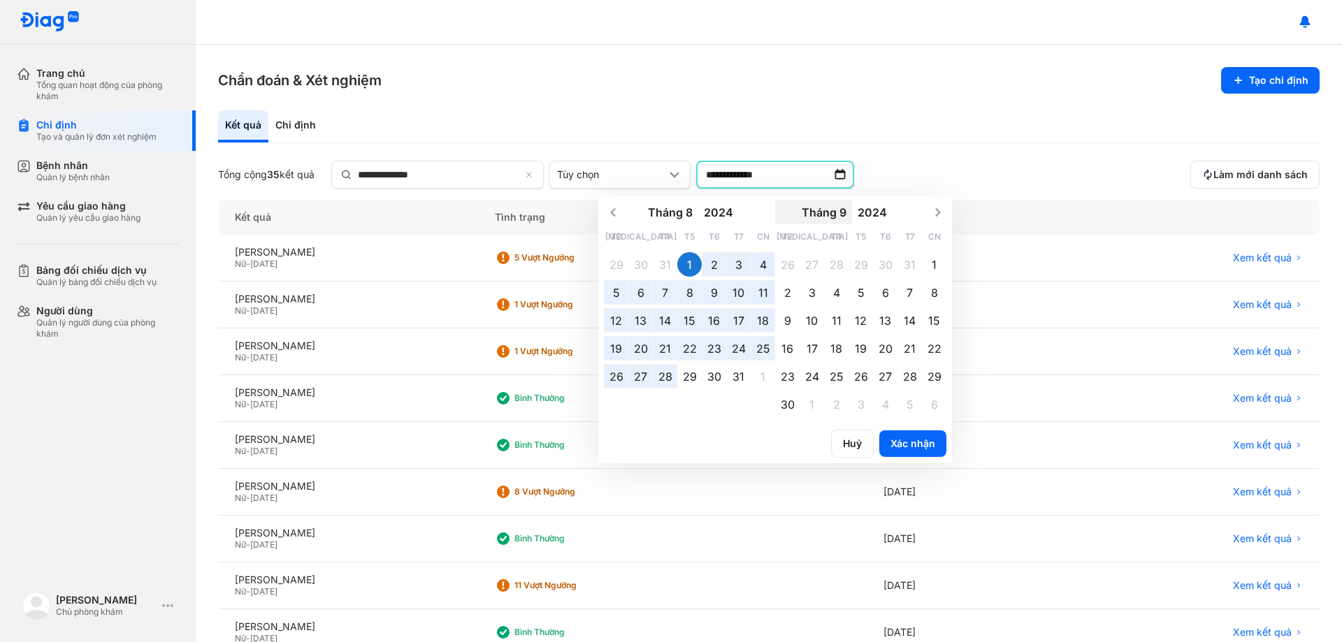
click at [837, 220] on button "Tháng 9" at bounding box center [813, 212] width 77 height 24
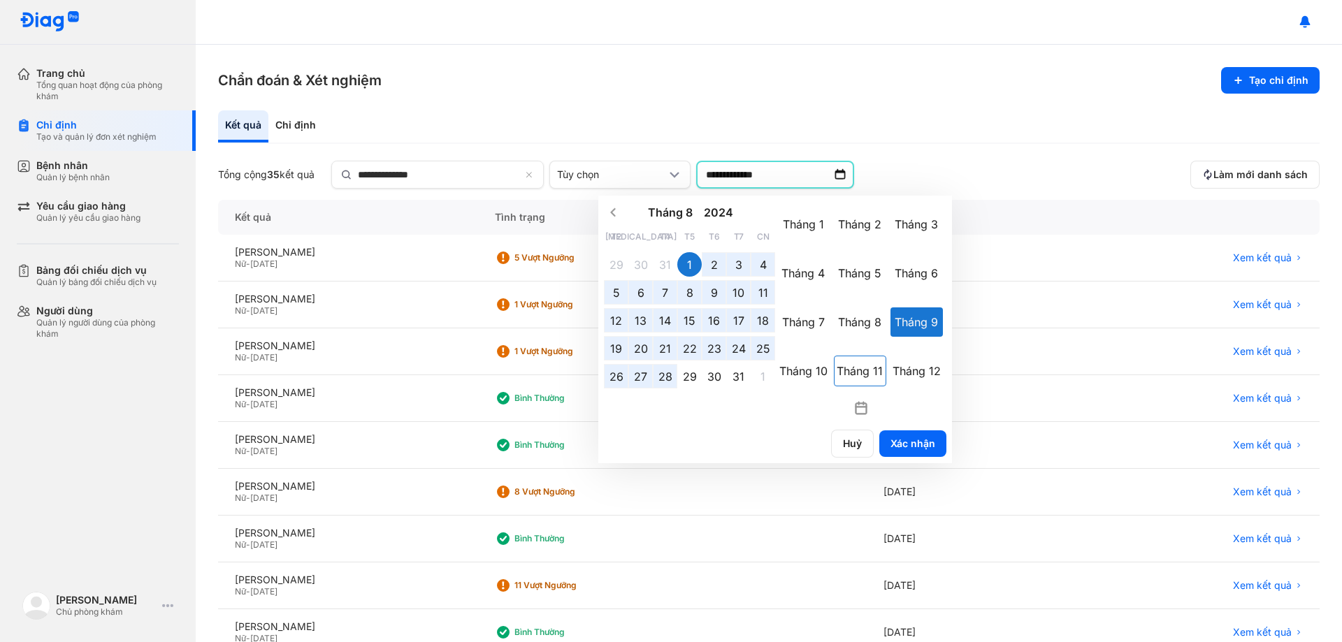
click at [861, 376] on div "Tháng 11" at bounding box center [860, 371] width 52 height 31
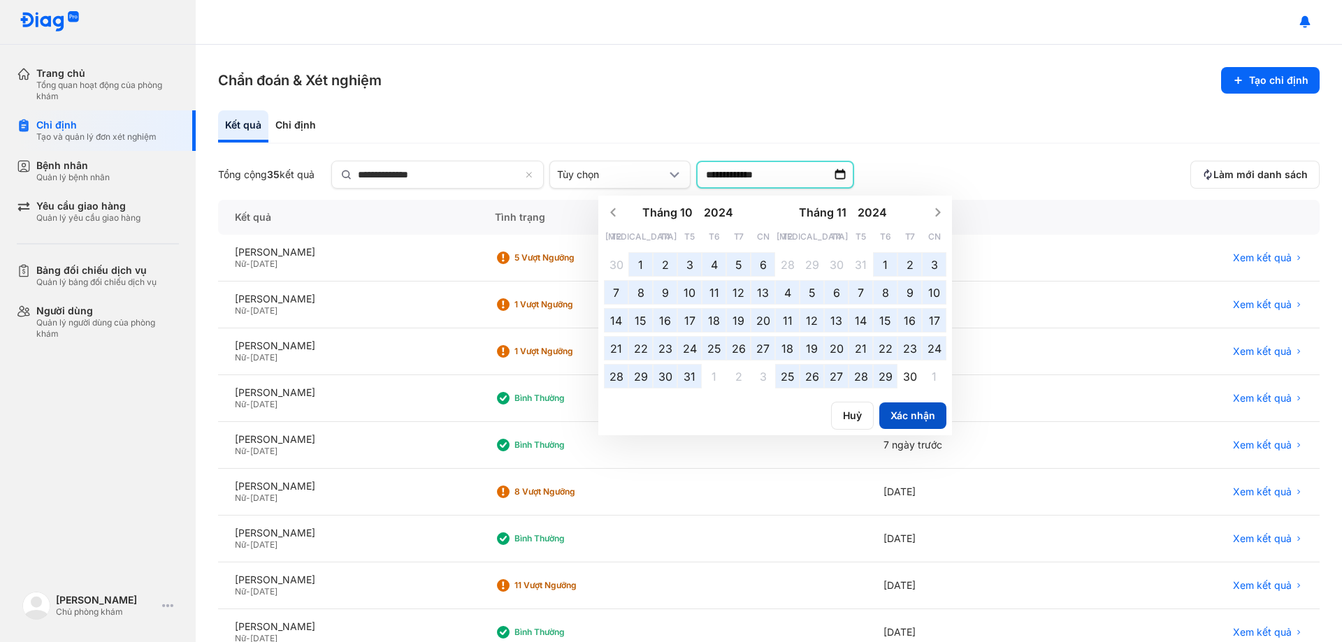
click at [923, 412] on button "Xác nhận" at bounding box center [912, 416] width 67 height 27
type input "**********"
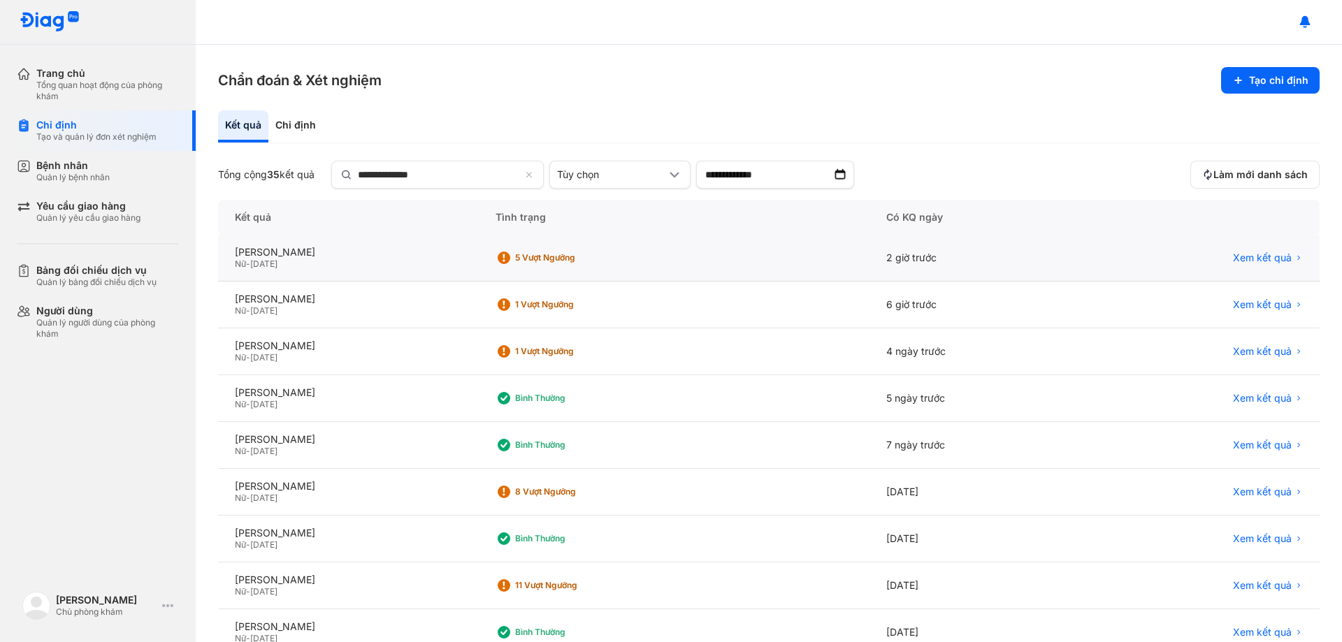
click at [479, 273] on div "NGUYỄN THỊ THU Nữ - 26/08/1990" at bounding box center [348, 258] width 261 height 47
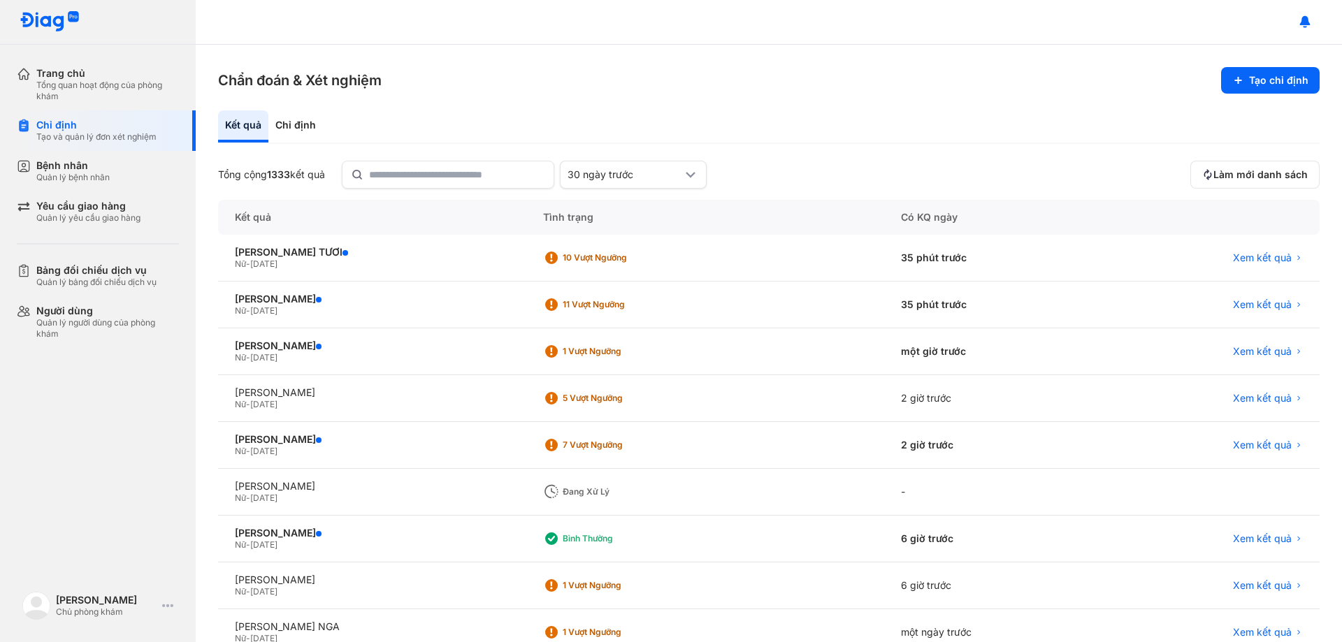
click at [789, 178] on div "Tổng cộng 1333 kết quả 30 ngày trước" at bounding box center [701, 175] width 967 height 28
click at [555, 87] on section "Chẩn đoán & Xét nghiệm Tạo chỉ định" at bounding box center [768, 80] width 1101 height 27
drag, startPoint x: 710, startPoint y: 118, endPoint x: 509, endPoint y: 10, distance: 228.2
click at [710, 117] on div "Kết quả Chỉ định" at bounding box center [768, 127] width 1101 height 34
click at [788, 172] on div "Tổng cộng 1333 kết quả 30 ngày trước" at bounding box center [701, 175] width 967 height 28
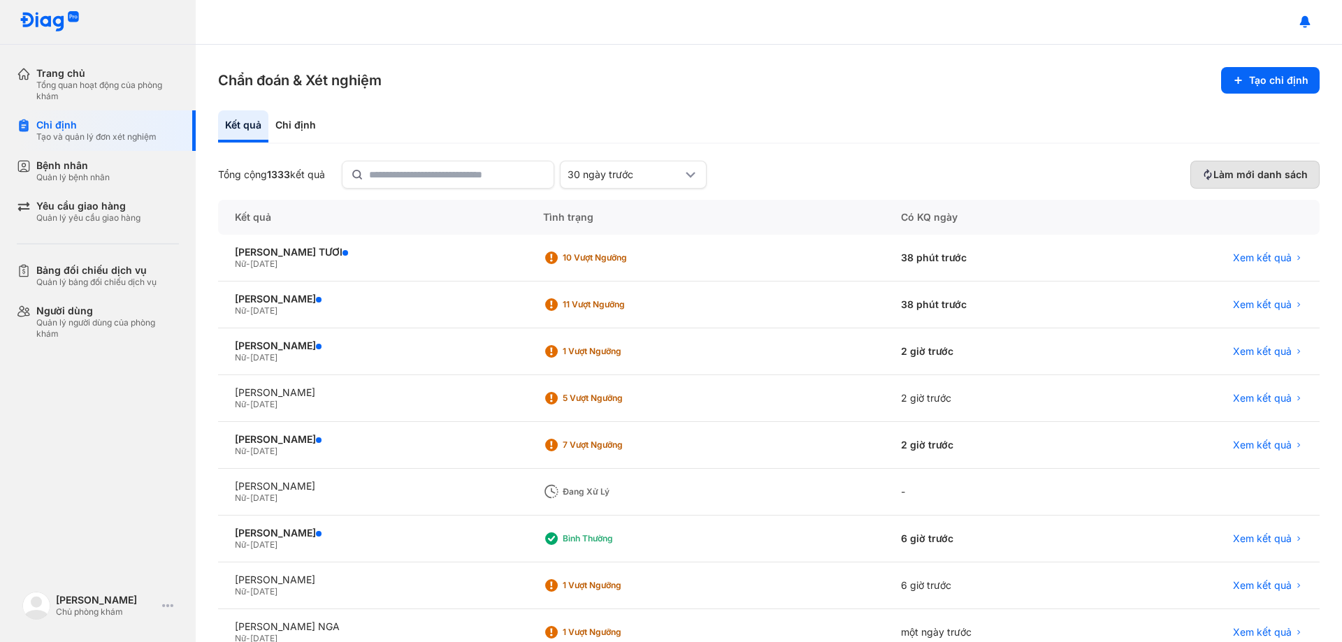
click at [1232, 167] on button "Làm mới danh sách" at bounding box center [1254, 175] width 129 height 28
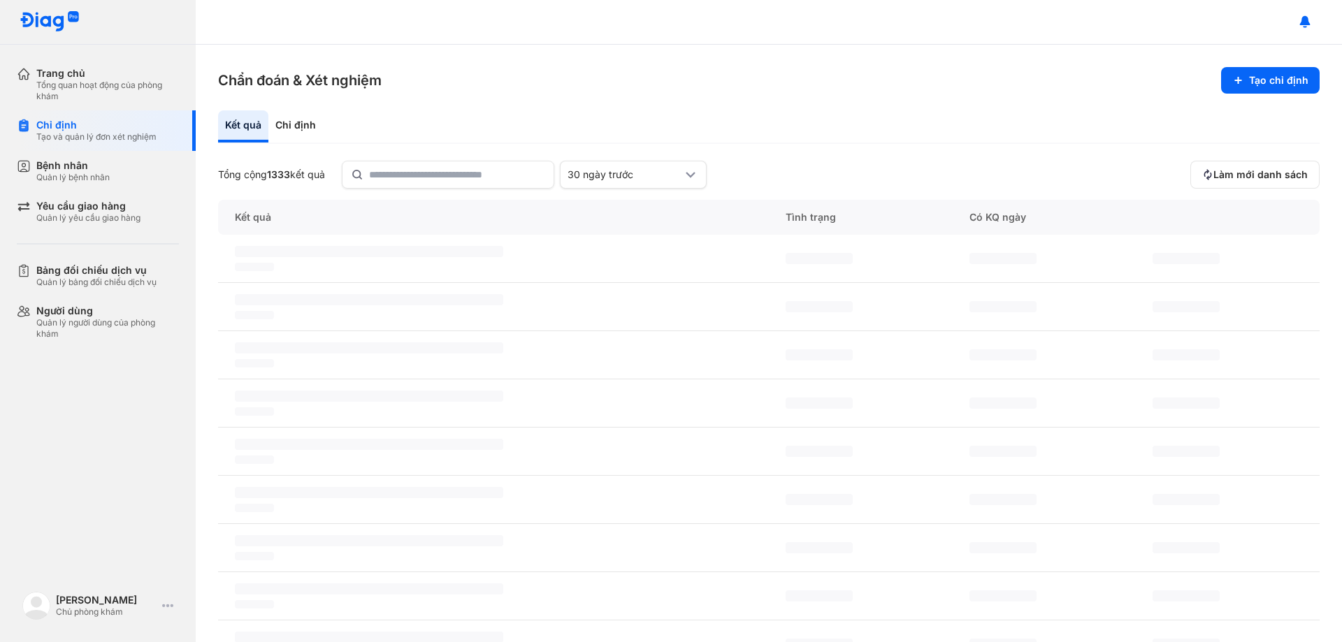
click at [832, 106] on div "Chẩn đoán & Xét nghiệm Tạo chỉ định Kết quả Chỉ định Tổng cộng 1333 kết quả 30 …" at bounding box center [769, 344] width 1146 height 598
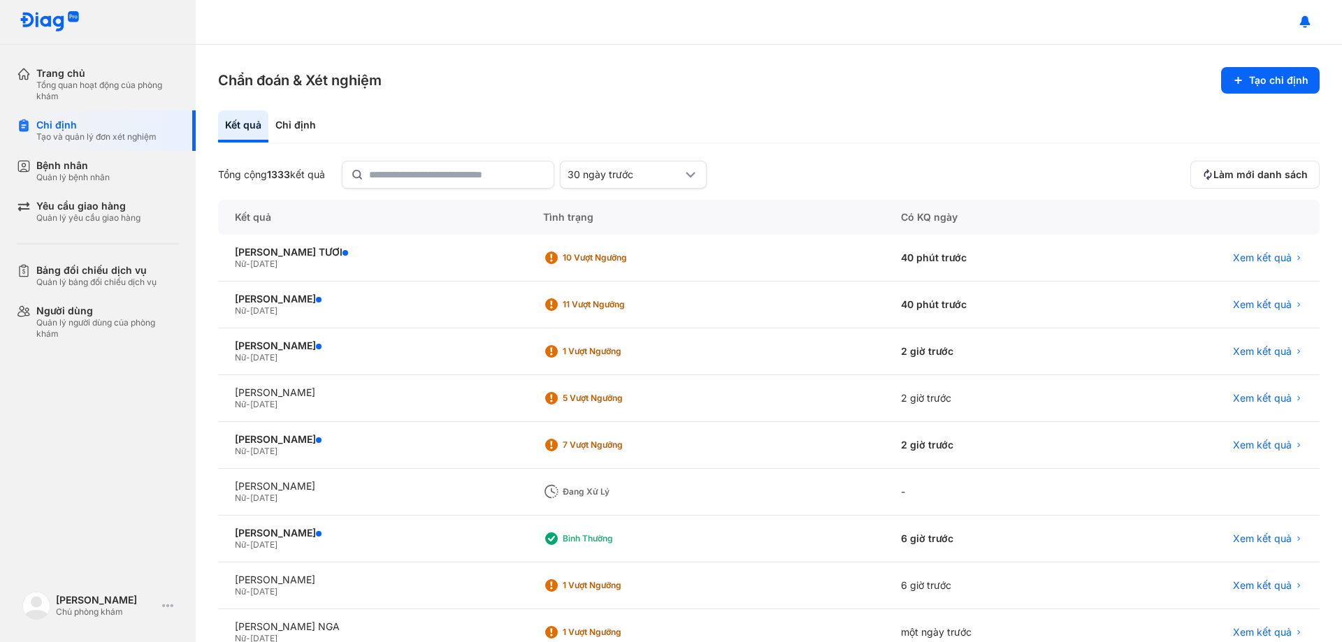
click at [542, 93] on section "Chẩn đoán & Xét nghiệm Tạo chỉ định" at bounding box center [768, 80] width 1101 height 27
click at [663, 50] on div "Chẩn đoán & Xét nghiệm Tạo chỉ định Kết quả Chỉ định Tổng cộng 1333 kết quả 30 …" at bounding box center [769, 344] width 1146 height 598
click at [830, 66] on div "Chẩn đoán & Xét nghiệm Tạo chỉ định Kết quả Chỉ định Tổng cộng 1333 kết quả 30 …" at bounding box center [769, 344] width 1146 height 598
click at [762, 174] on div "Tổng cộng 1333 kết quả 30 ngày trước" at bounding box center [701, 175] width 967 height 28
click at [719, 83] on section "Chẩn đoán & Xét nghiệm Tạo chỉ định" at bounding box center [768, 80] width 1101 height 27
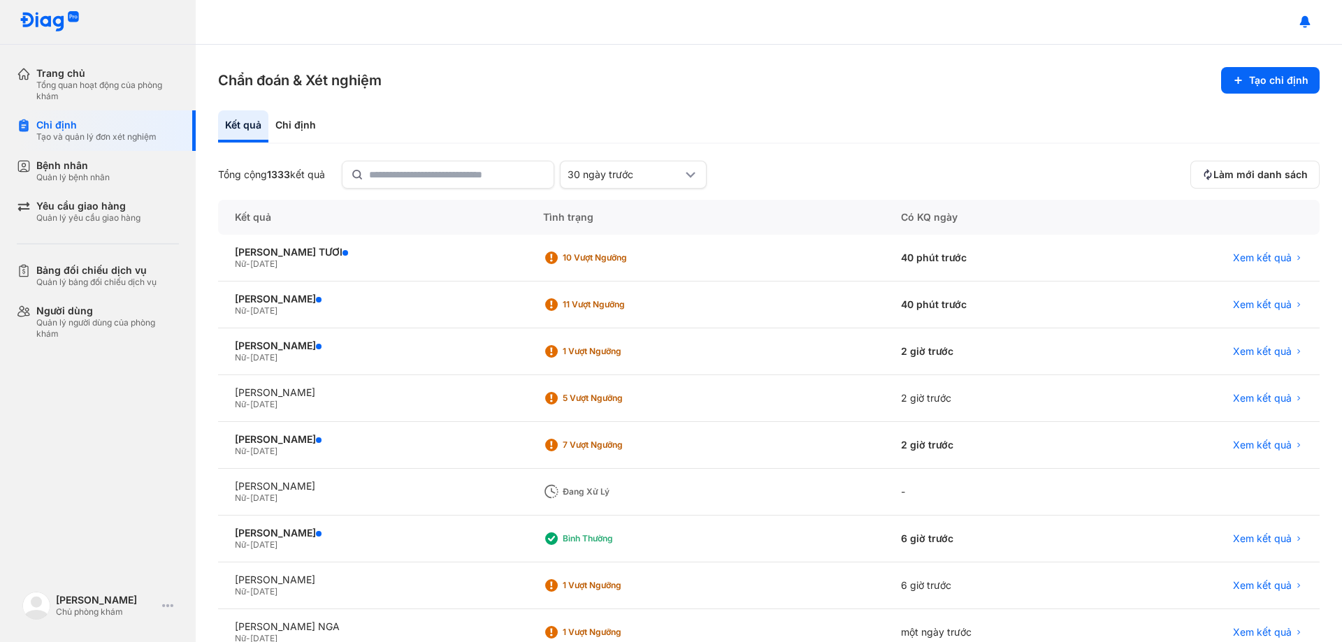
click at [677, 35] on div at bounding box center [769, 22] width 1146 height 45
drag, startPoint x: 660, startPoint y: 105, endPoint x: 646, endPoint y: 67, distance: 40.2
click at [651, 82] on div "Chẩn đoán & Xét nghiệm Tạo chỉ định Kết quả Chỉ định Tổng cộng 1333 kết quả 30 …" at bounding box center [769, 344] width 1146 height 598
click at [643, 41] on div at bounding box center [769, 22] width 1146 height 45
drag, startPoint x: 709, startPoint y: 112, endPoint x: 689, endPoint y: 52, distance: 62.5
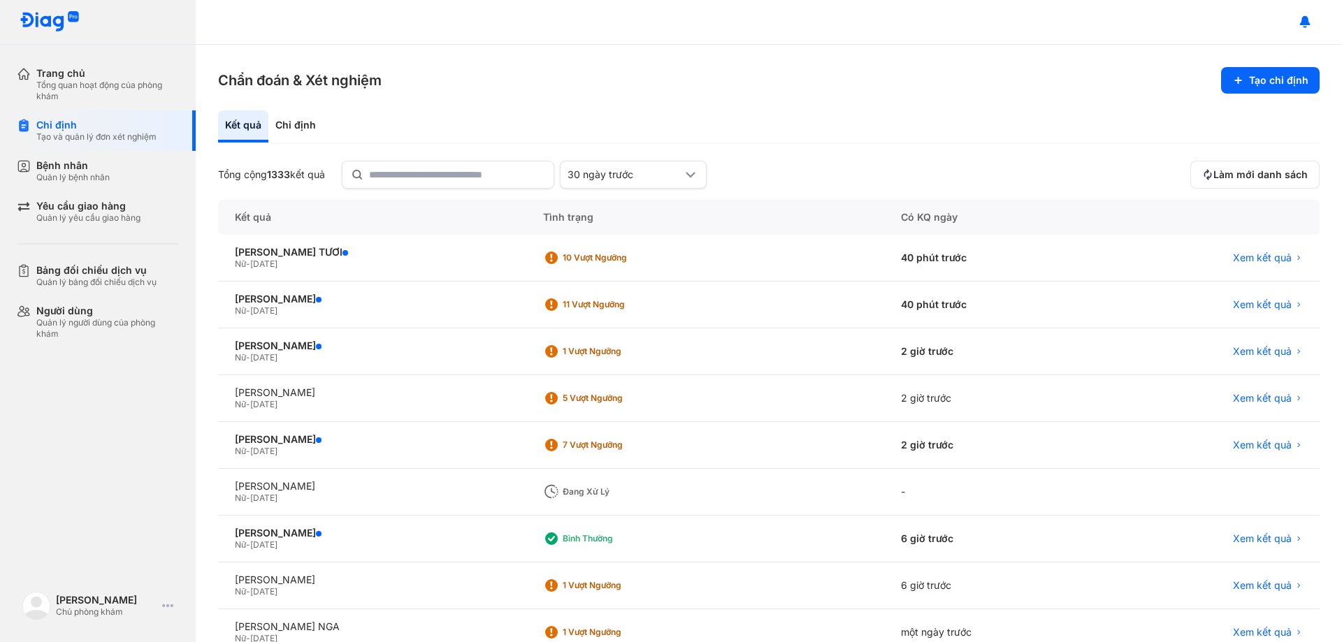
click at [704, 107] on div "Chẩn đoán & Xét nghiệm Tạo chỉ định Kết quả Chỉ định Tổng cộng 1333 kết quả 30 …" at bounding box center [769, 344] width 1146 height 598
click at [688, 48] on div "Chẩn đoán & Xét nghiệm Tạo chỉ định Kết quả Chỉ định Tổng cộng 1333 kết quả 30 …" at bounding box center [769, 344] width 1146 height 598
drag, startPoint x: 612, startPoint y: 94, endPoint x: 598, endPoint y: 37, distance: 59.0
click at [607, 78] on div "Chẩn đoán & Xét nghiệm Tạo chỉ định Kết quả Chỉ định Tổng cộng 1333 kết quả 30 …" at bounding box center [769, 344] width 1146 height 598
click at [599, 33] on div at bounding box center [769, 22] width 1146 height 45
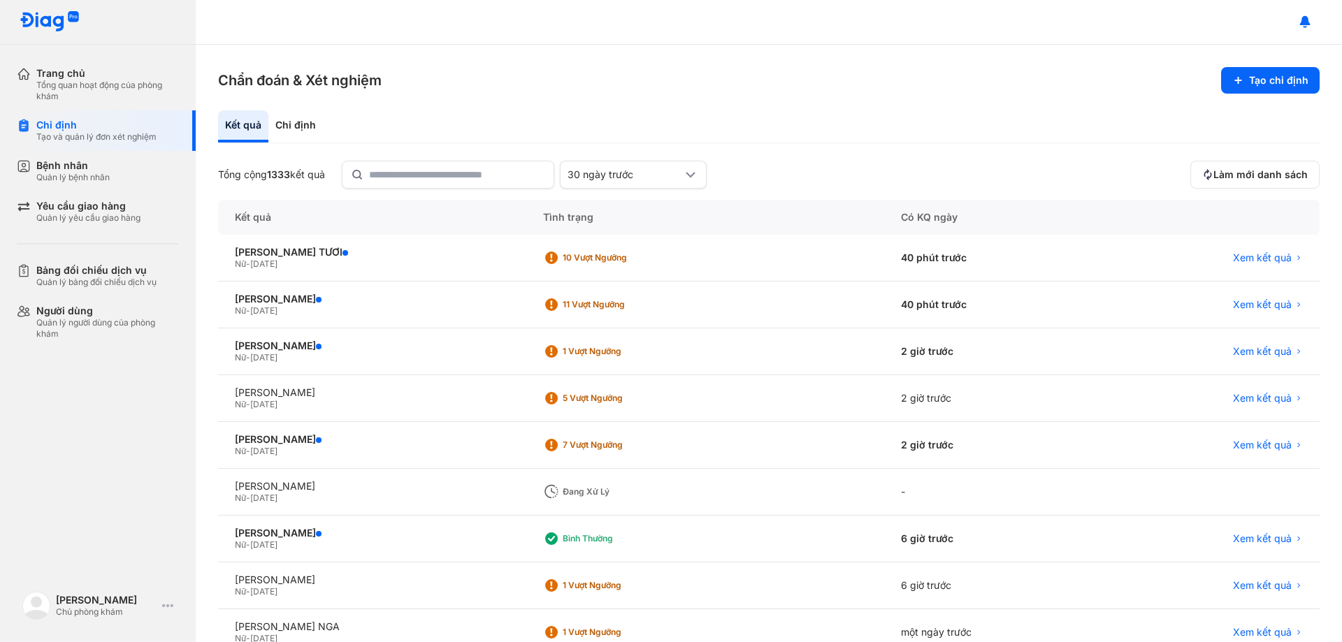
click at [680, 101] on div "Chẩn đoán & Xét nghiệm Tạo chỉ định Kết quả Chỉ định Tổng cộng 1333 kết quả 30 …" at bounding box center [769, 344] width 1146 height 598
click at [676, 31] on div at bounding box center [769, 22] width 1146 height 45
click at [708, 115] on div "Kết quả Chỉ định" at bounding box center [768, 127] width 1101 height 34
click at [928, 46] on div "Chẩn đoán & Xét nghiệm Tạo chỉ định Kết quả Chỉ định Tổng cộng 1333 kết quả 30 …" at bounding box center [769, 344] width 1146 height 598
drag, startPoint x: 1240, startPoint y: 176, endPoint x: 955, endPoint y: 164, distance: 284.7
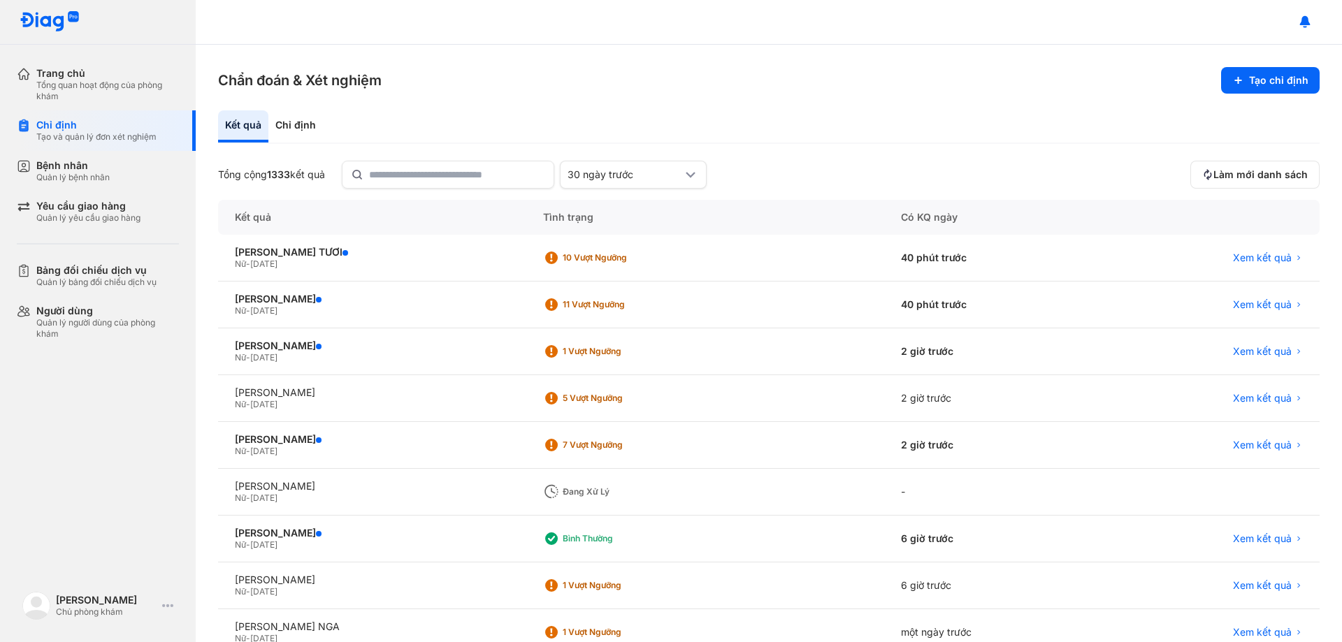
click at [1234, 176] on span "Làm mới danh sách" at bounding box center [1260, 174] width 94 height 13
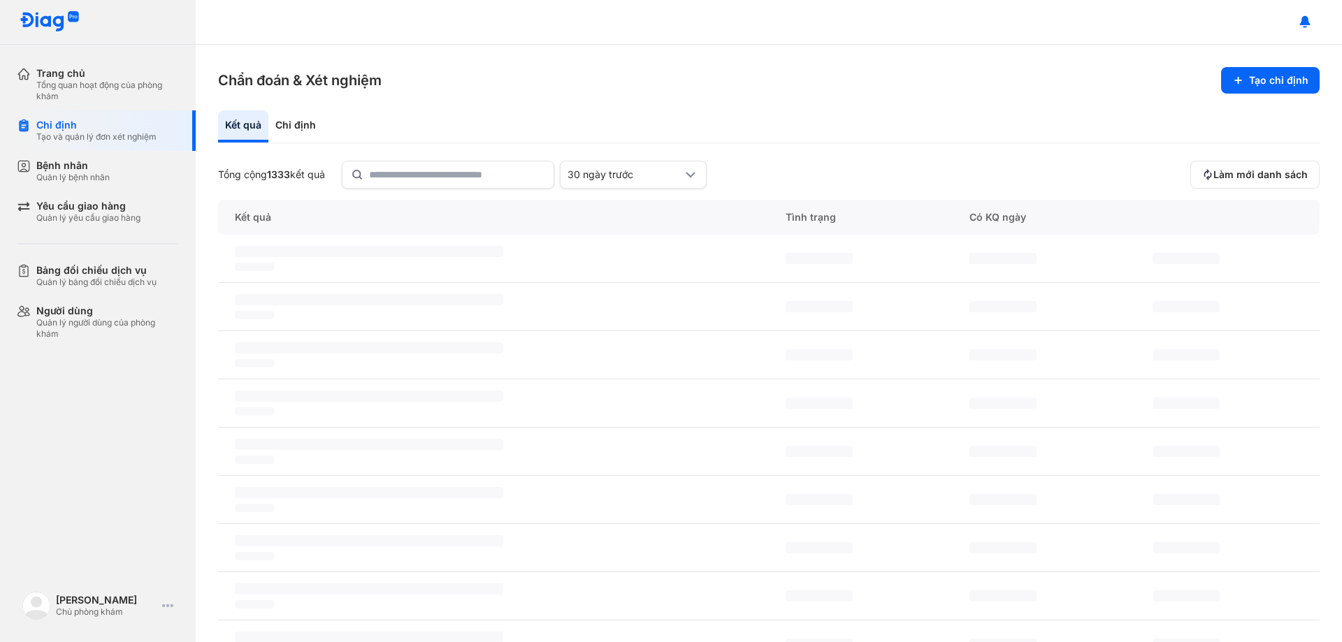
click at [918, 137] on div "Kết quả Chỉ định" at bounding box center [768, 127] width 1101 height 34
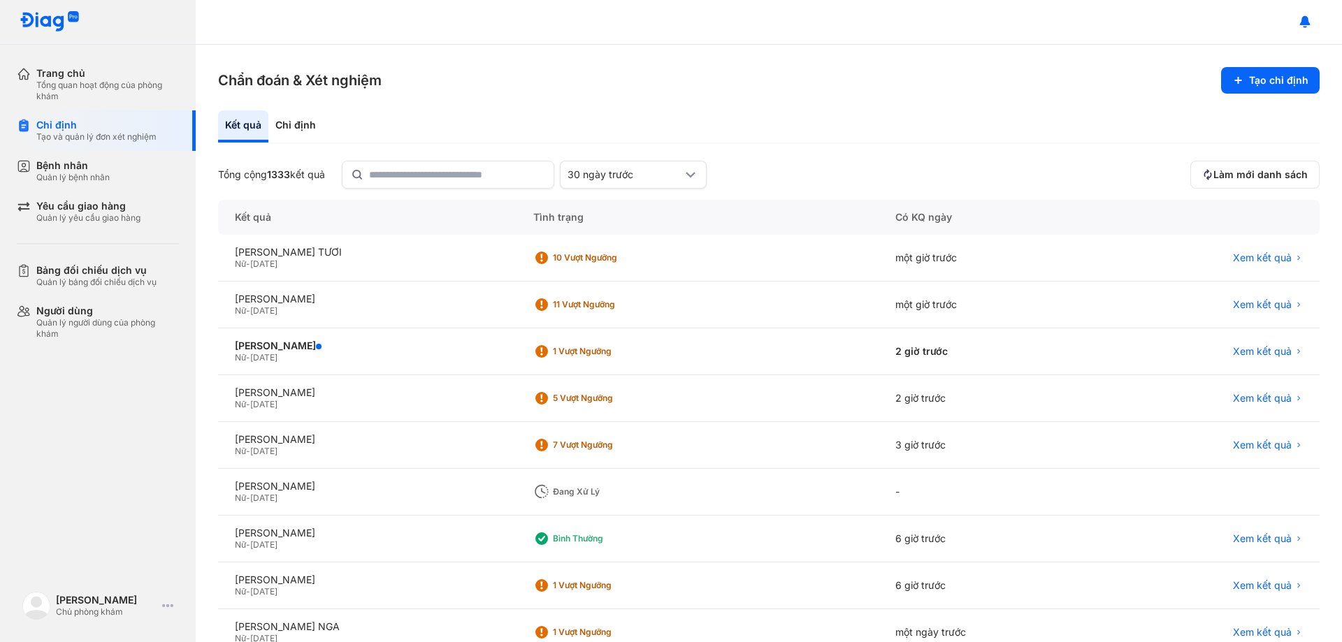
click at [665, 84] on section "Chẩn đoán & Xét nghiệm Tạo chỉ định" at bounding box center [768, 80] width 1101 height 27
click at [1275, 177] on span "Làm mới danh sách" at bounding box center [1260, 174] width 94 height 13
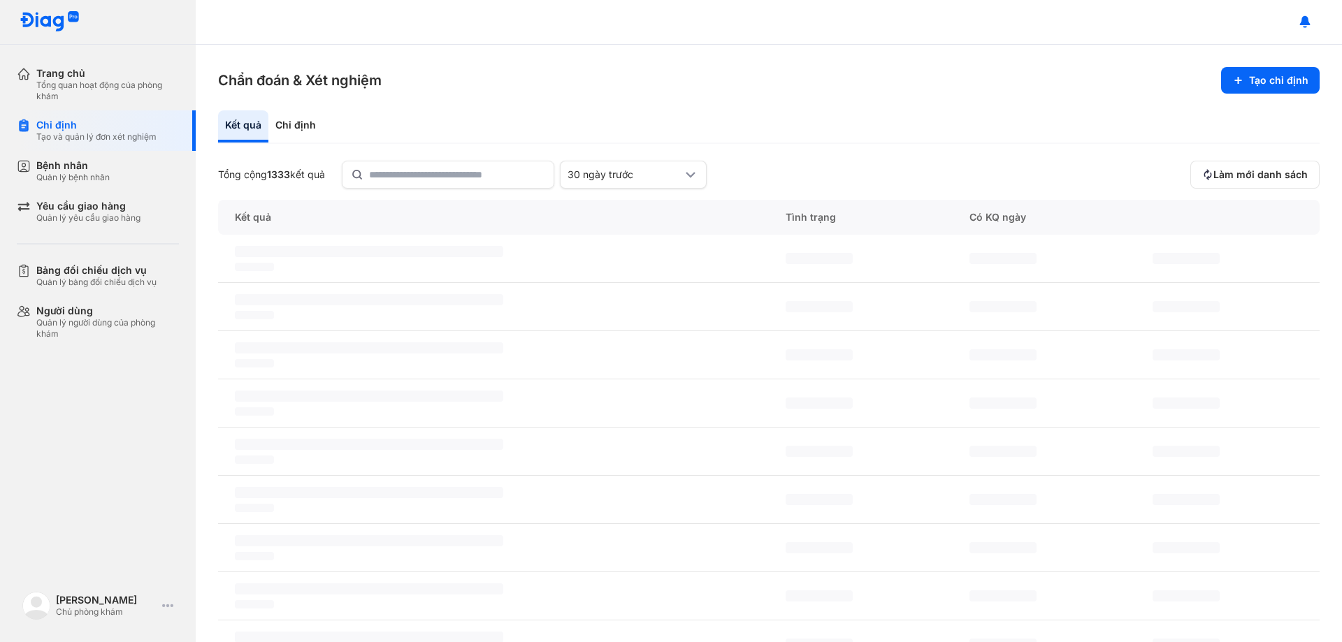
click at [869, 110] on div "Chẩn đoán & Xét nghiệm Tạo chỉ định Kết quả Chỉ định Tổng cộng 1333 kết quả 30 …" at bounding box center [769, 344] width 1146 height 598
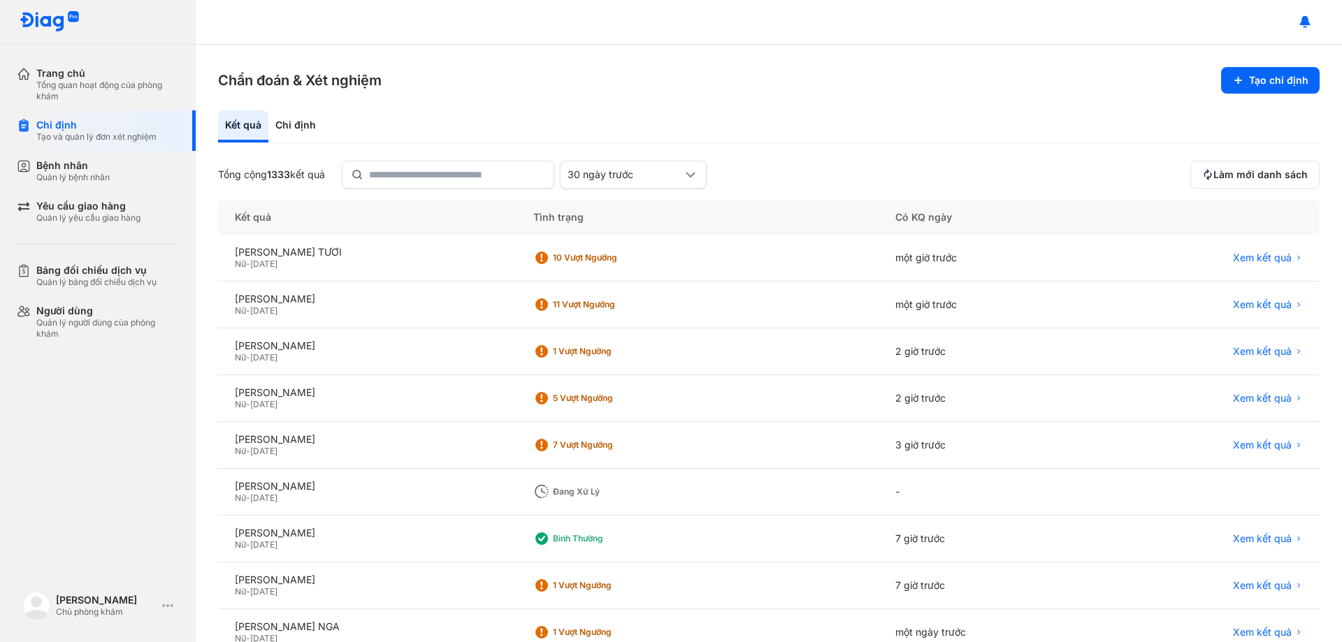
click at [605, 110] on div "Kết quả Chỉ định" at bounding box center [768, 127] width 1101 height 34
